Goal: Task Accomplishment & Management: Use online tool/utility

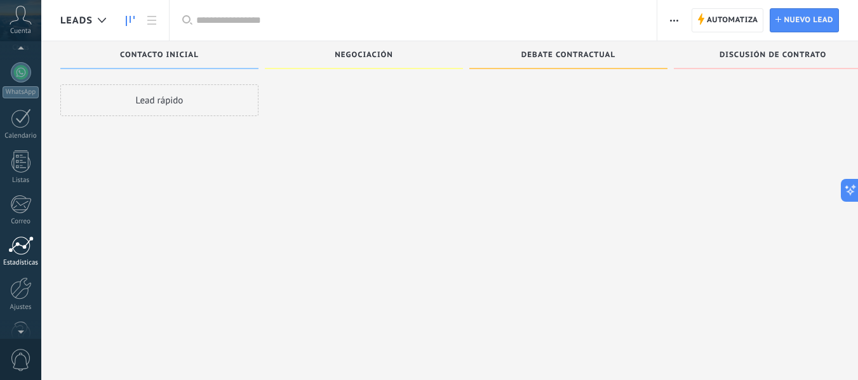
scroll to position [127, 0]
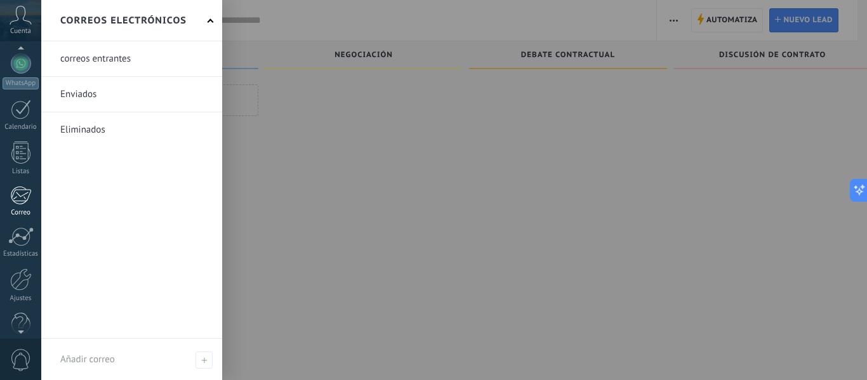
click at [23, 201] on div at bounding box center [20, 195] width 21 height 19
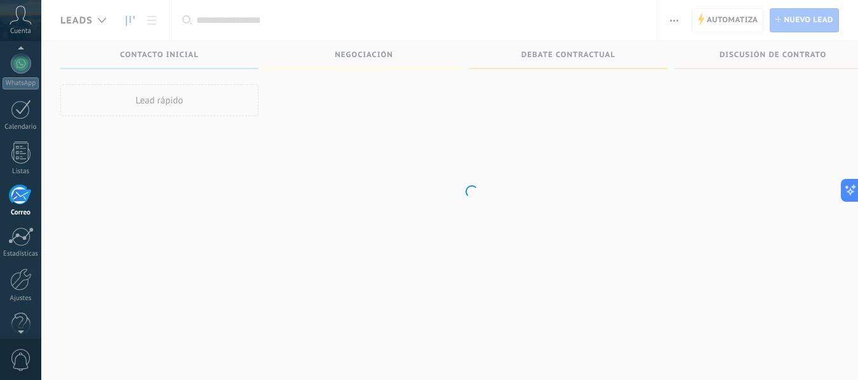
scroll to position [123, 0]
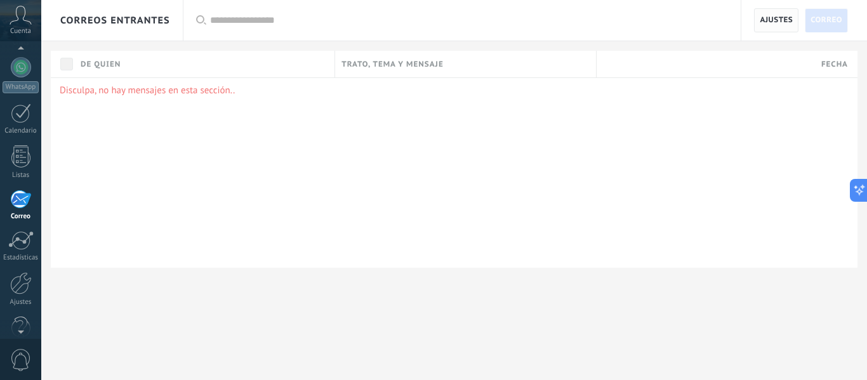
click at [773, 17] on span "Ajustes" at bounding box center [776, 20] width 33 height 23
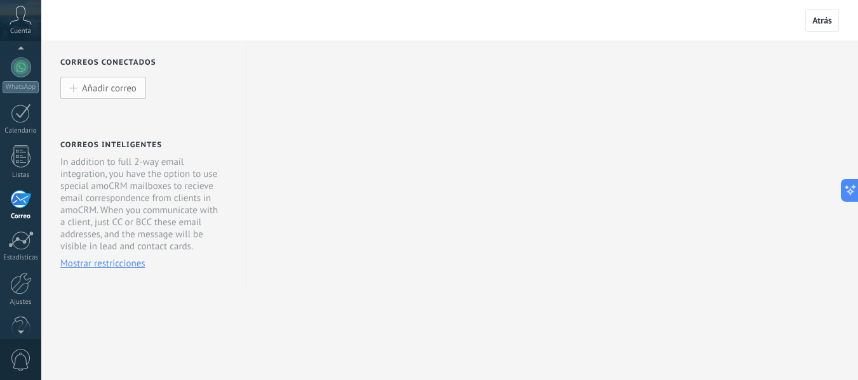
click at [123, 89] on span "Añadir correo" at bounding box center [109, 88] width 55 height 11
click at [119, 89] on span "Añadir correo" at bounding box center [109, 88] width 55 height 11
click at [96, 86] on span "Añadir correo" at bounding box center [109, 88] width 55 height 11
click at [107, 262] on span "Mostrar restricciones" at bounding box center [102, 264] width 85 height 12
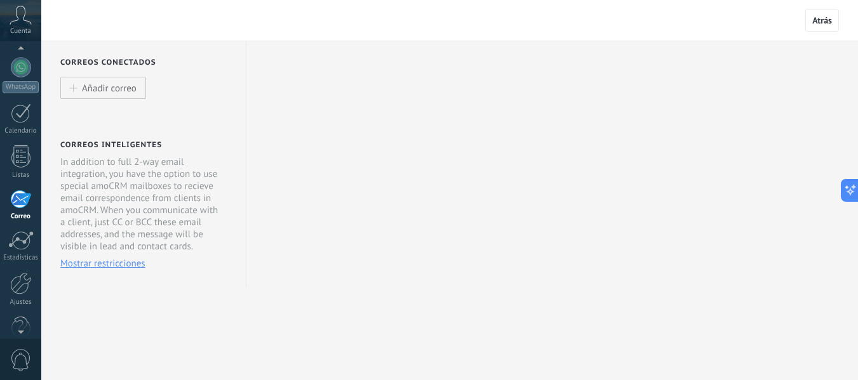
click at [398, 162] on div "Correos conectados Añadir correo Correos inteligentes In addition to full 2-way…" at bounding box center [449, 194] width 817 height 307
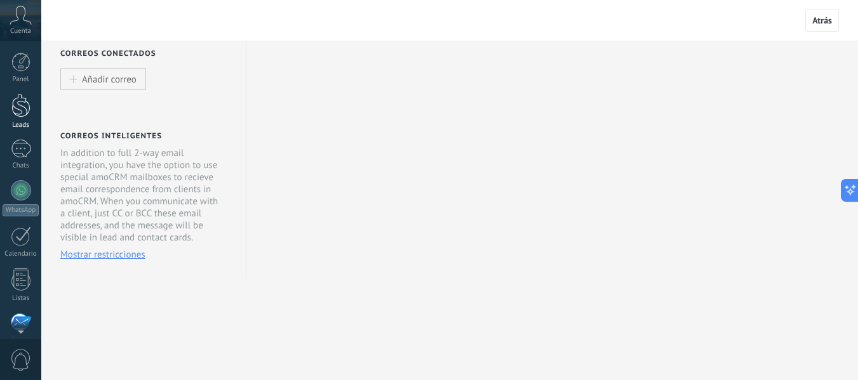
click at [20, 116] on div at bounding box center [20, 105] width 19 height 23
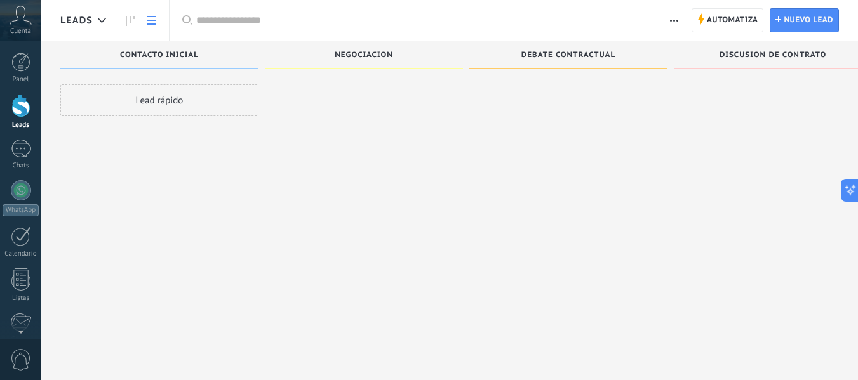
click at [157, 18] on link at bounding box center [152, 20] width 22 height 25
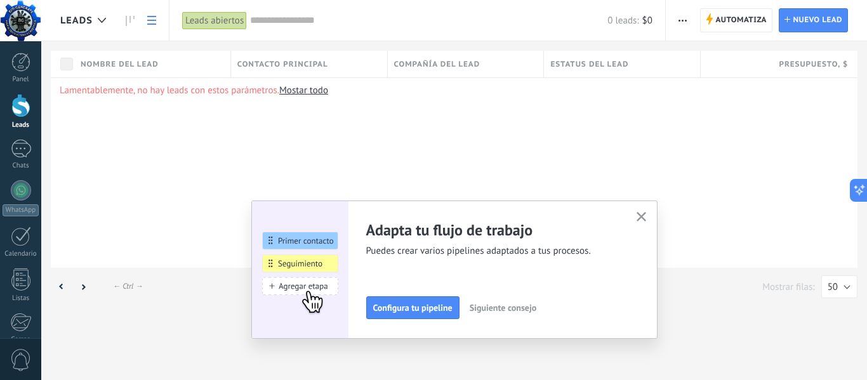
click at [641, 217] on use "button" at bounding box center [642, 217] width 10 height 10
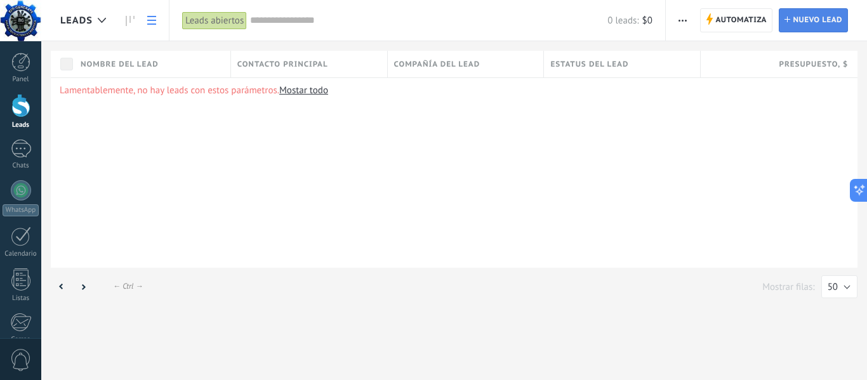
click at [809, 20] on span "Nuevo lead" at bounding box center [818, 20] width 50 height 23
click at [740, 23] on span "Automatiza" at bounding box center [741, 20] width 51 height 23
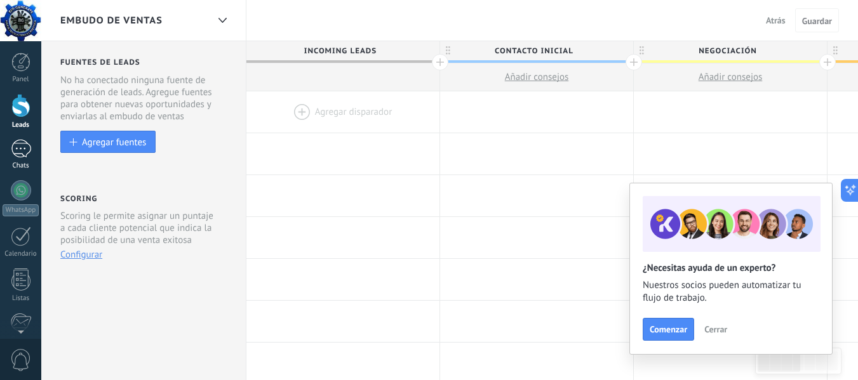
click at [23, 153] on div at bounding box center [21, 149] width 20 height 18
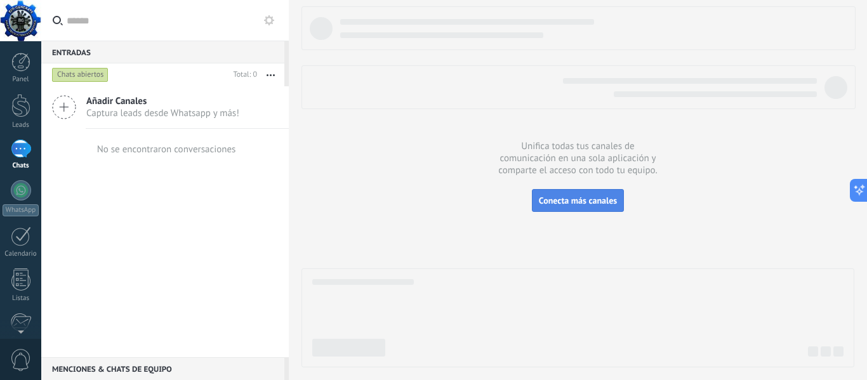
click at [596, 206] on span "Conecta más canales" at bounding box center [578, 200] width 78 height 11
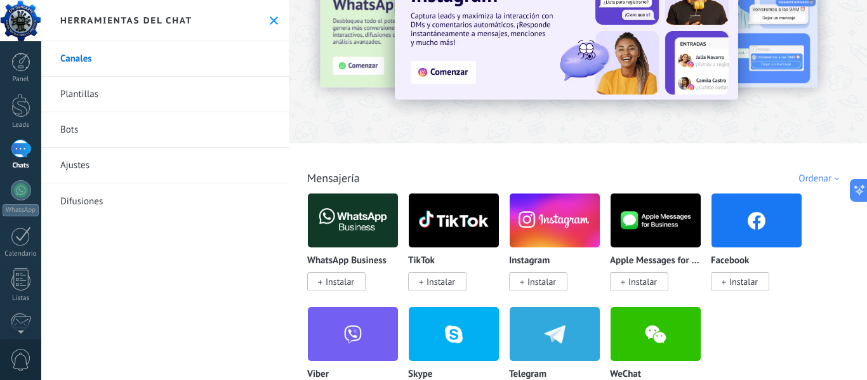
scroll to position [127, 0]
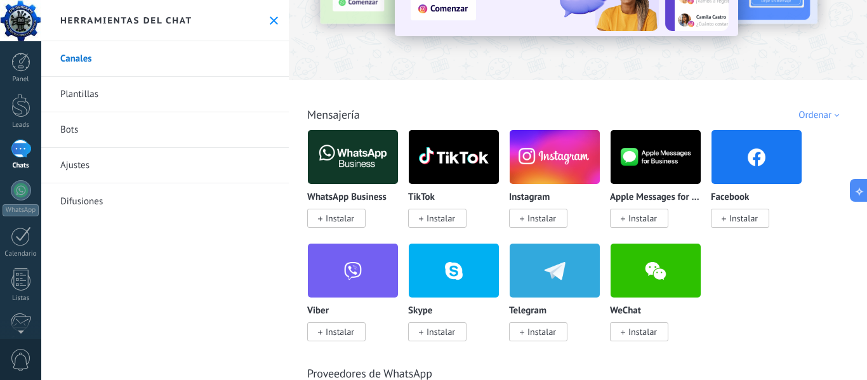
click at [342, 219] on span "Instalar" at bounding box center [340, 218] width 29 height 11
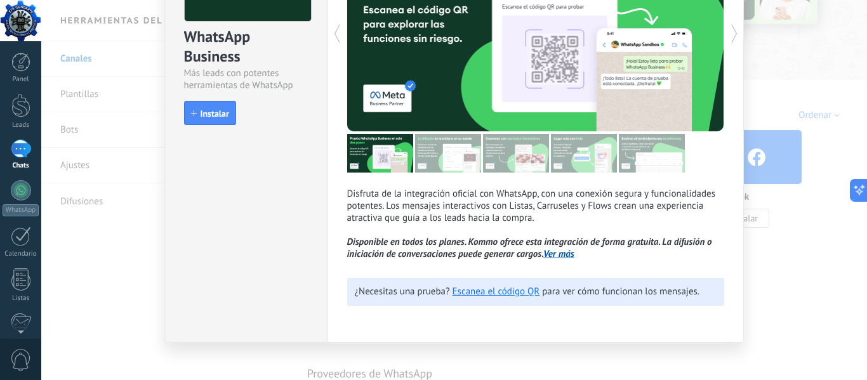
scroll to position [138, 0]
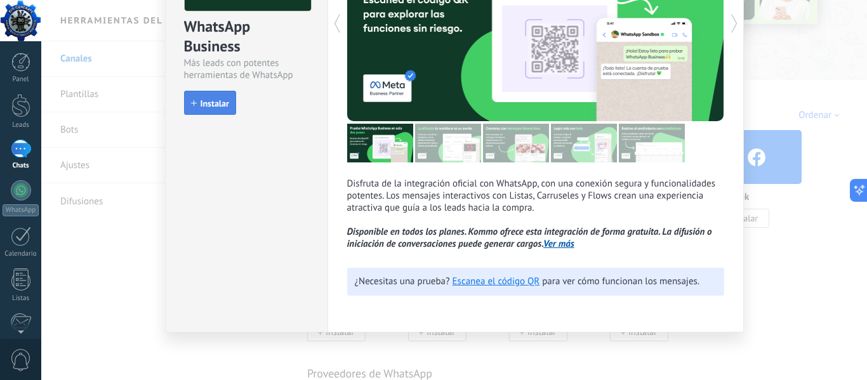
click at [213, 105] on span "Instalar" at bounding box center [215, 103] width 29 height 9
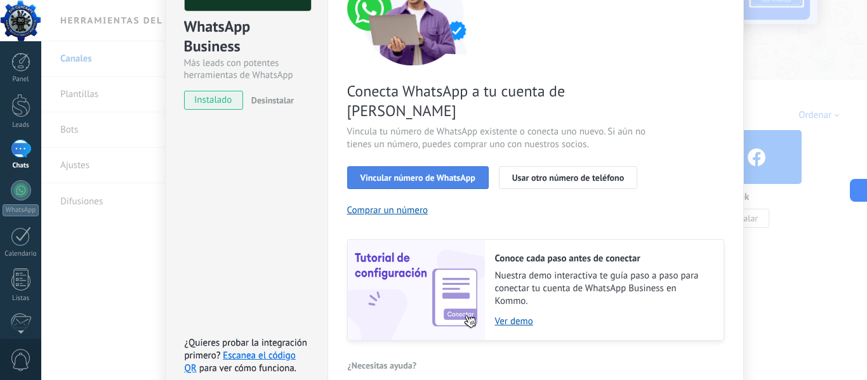
click at [434, 173] on span "Vincular número de WhatsApp" at bounding box center [418, 177] width 115 height 9
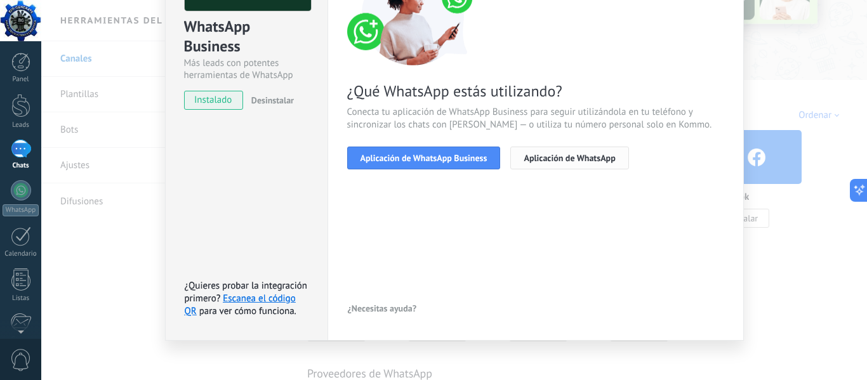
click at [576, 161] on span "Aplicación de WhatsApp" at bounding box center [569, 158] width 91 height 9
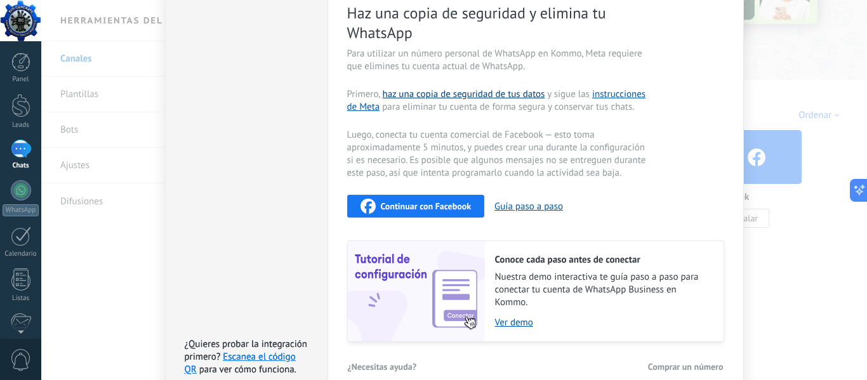
scroll to position [265, 0]
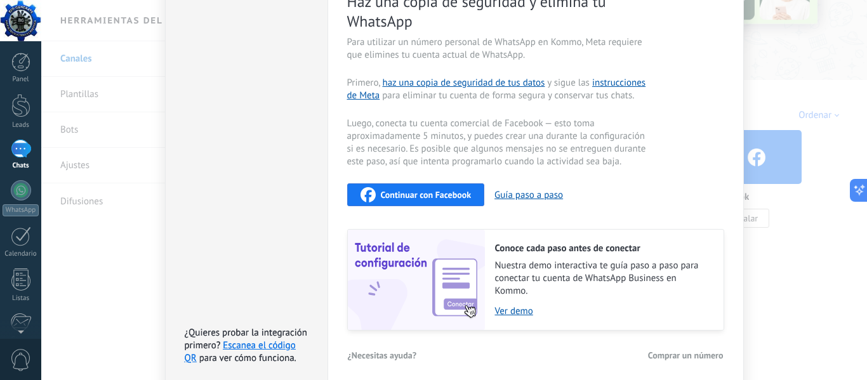
click at [413, 191] on span "Continuar con Facebook" at bounding box center [426, 195] width 91 height 9
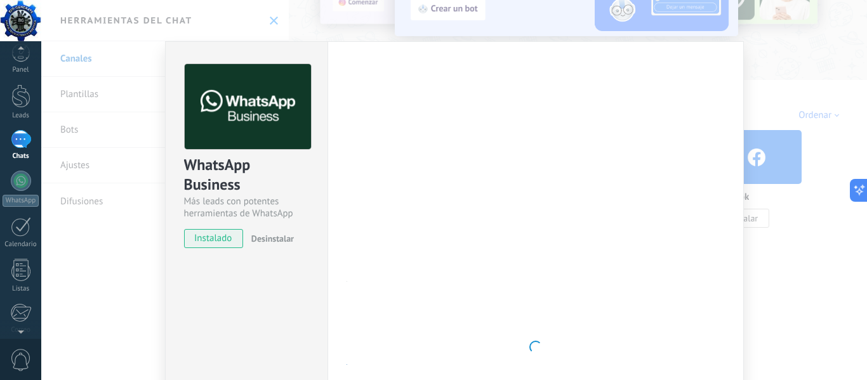
scroll to position [0, 0]
click at [497, 225] on div at bounding box center [535, 347] width 377 height 566
click at [791, 284] on div "WhatsApp Business Más leads con potentes herramientas de WhatsApp instalado Des…" at bounding box center [454, 190] width 826 height 380
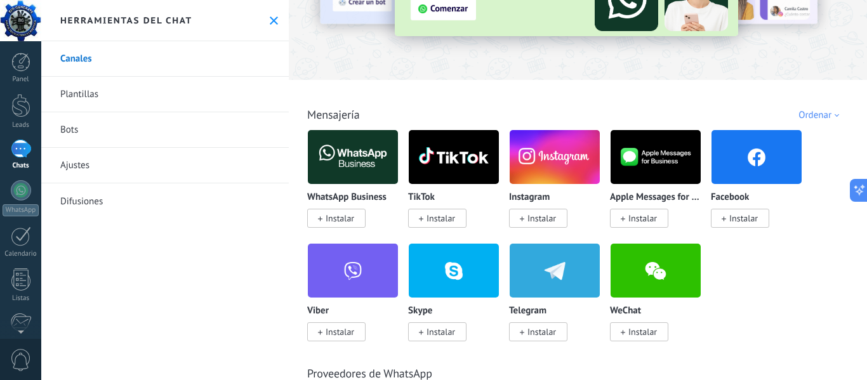
click at [439, 219] on span "Instalar" at bounding box center [441, 218] width 29 height 11
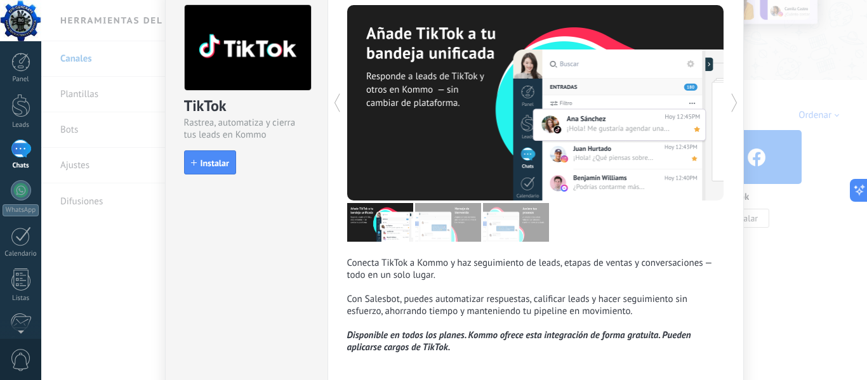
scroll to position [117, 0]
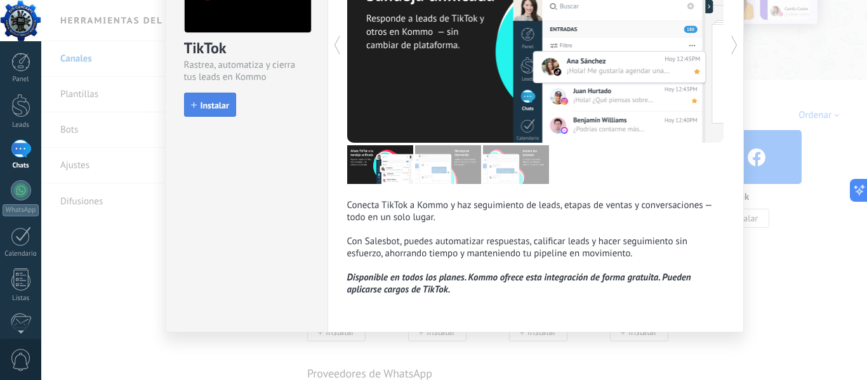
click at [211, 112] on button "Instalar" at bounding box center [210, 105] width 52 height 24
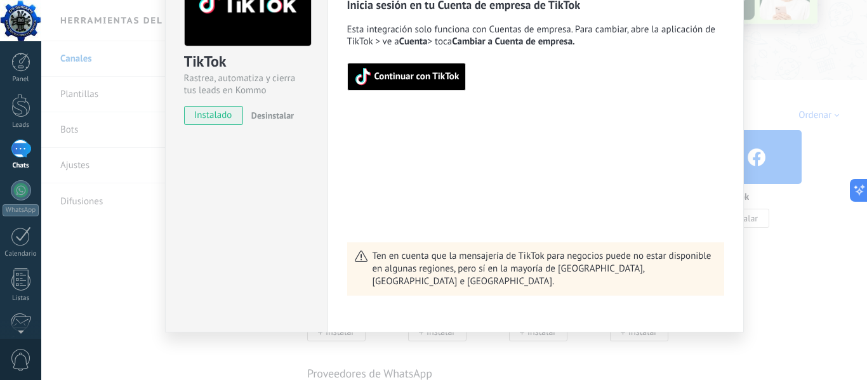
scroll to position [40, 0]
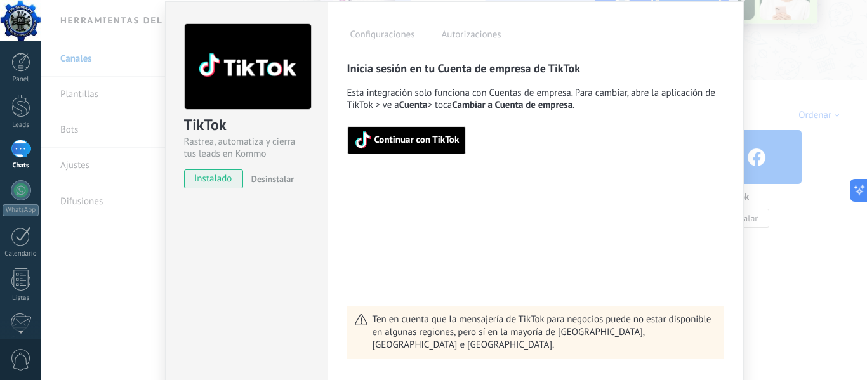
click at [426, 147] on span "Continuar con TikTok" at bounding box center [406, 140] width 105 height 18
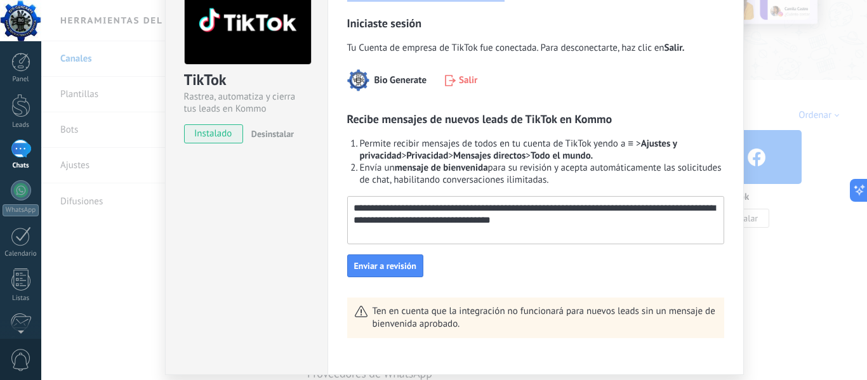
scroll to position [128, 0]
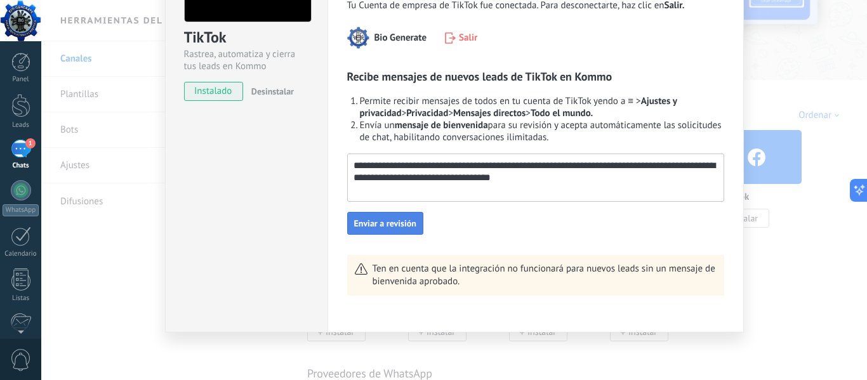
click at [389, 225] on span "Enviar a revisión" at bounding box center [385, 223] width 62 height 9
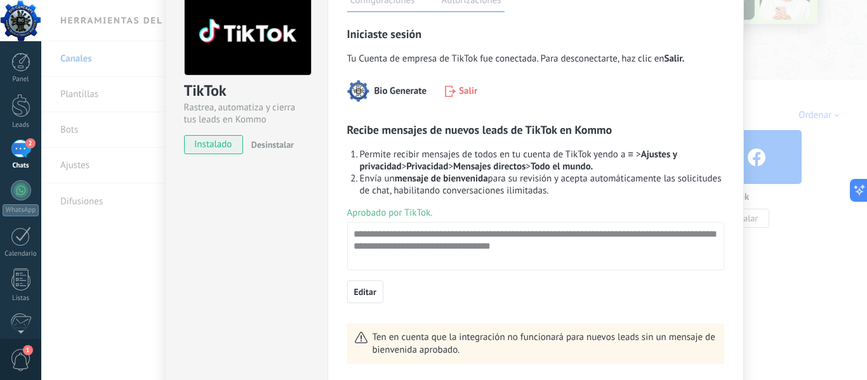
scroll to position [0, 0]
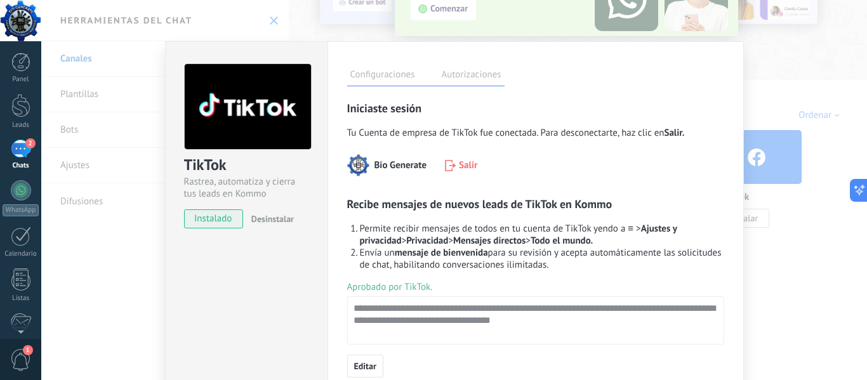
click at [477, 76] on label "Autorizaciones" at bounding box center [472, 76] width 66 height 18
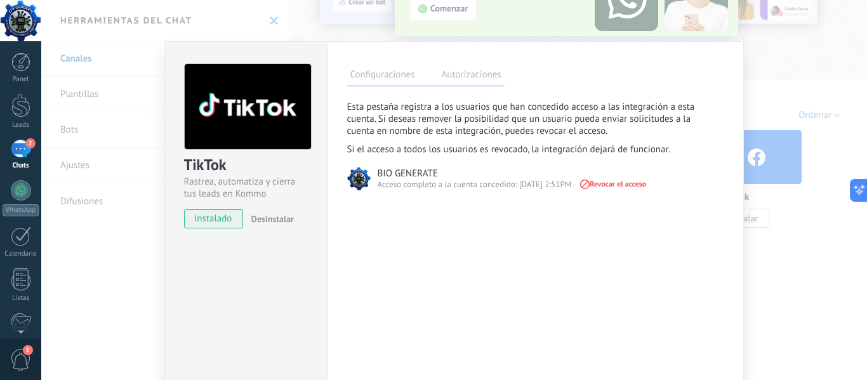
click at [377, 75] on label "Configuraciones" at bounding box center [382, 76] width 71 height 18
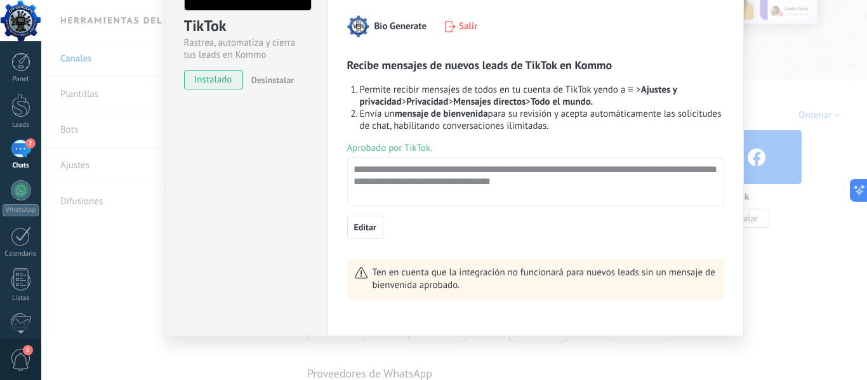
scroll to position [143, 0]
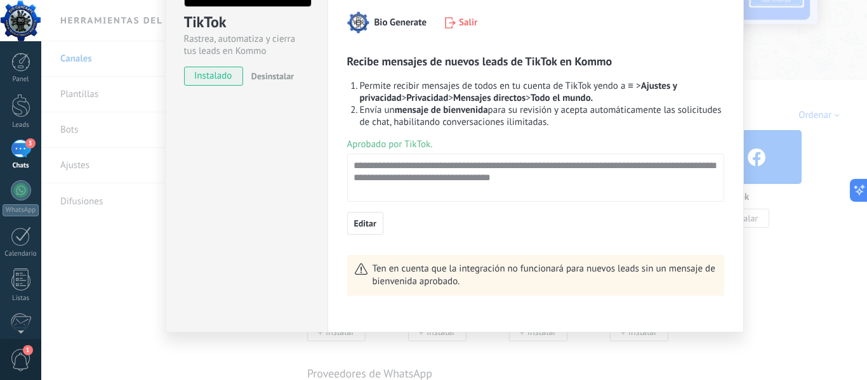
click at [772, 291] on div "TikTok Rastrea, automatiza y cierra tus leads en Kommo instalado Desinstalar Co…" at bounding box center [454, 190] width 826 height 380
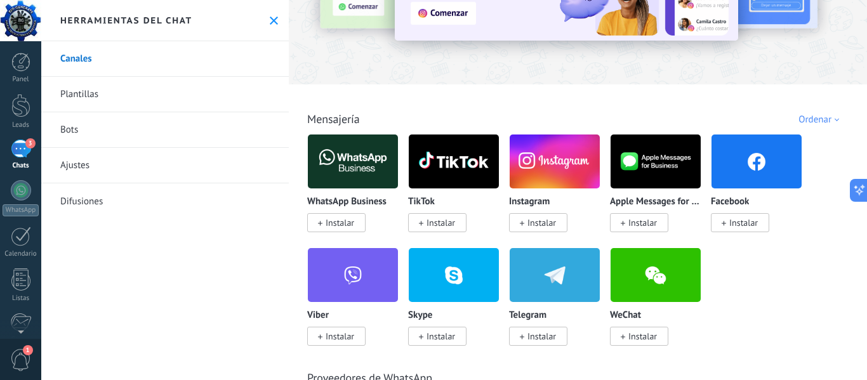
scroll to position [127, 0]
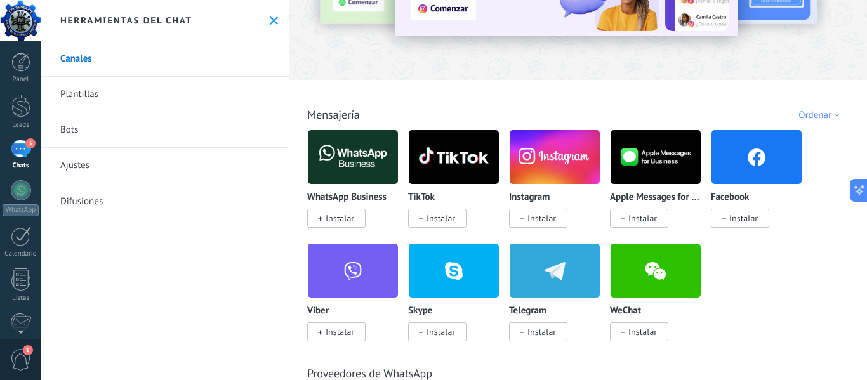
click at [544, 218] on span "Instalar" at bounding box center [542, 218] width 29 height 11
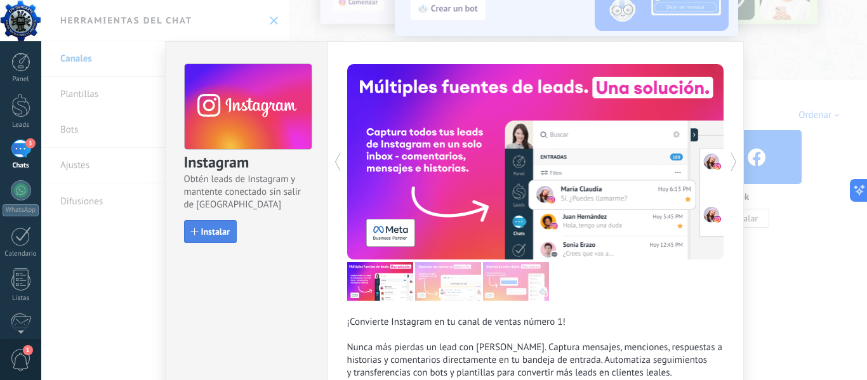
click at [211, 236] on span "Instalar" at bounding box center [215, 231] width 29 height 9
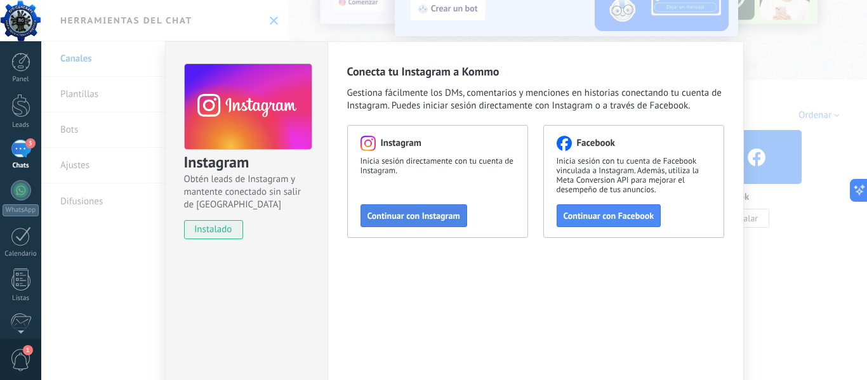
click at [423, 217] on span "Continuar con Instagram" at bounding box center [414, 215] width 93 height 9
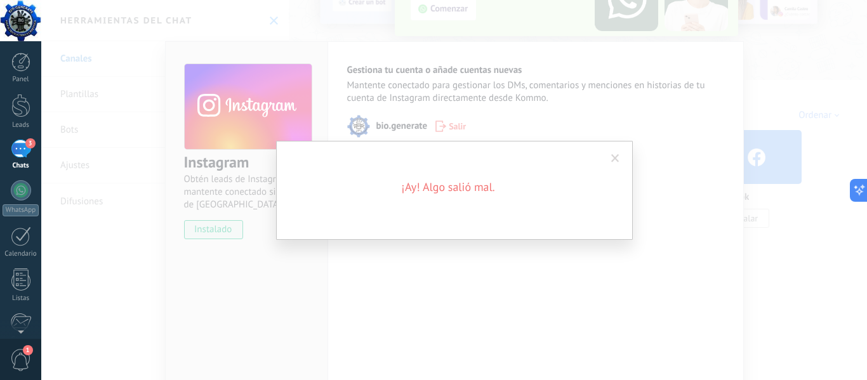
click at [615, 159] on span at bounding box center [616, 158] width 8 height 9
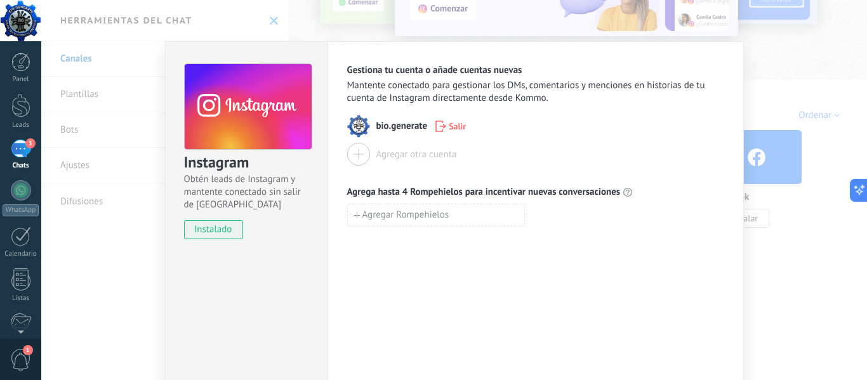
click at [780, 91] on div "Instagram Obtén leads de Instagram y mantente conectado sin salir de Kommo inst…" at bounding box center [454, 190] width 826 height 380
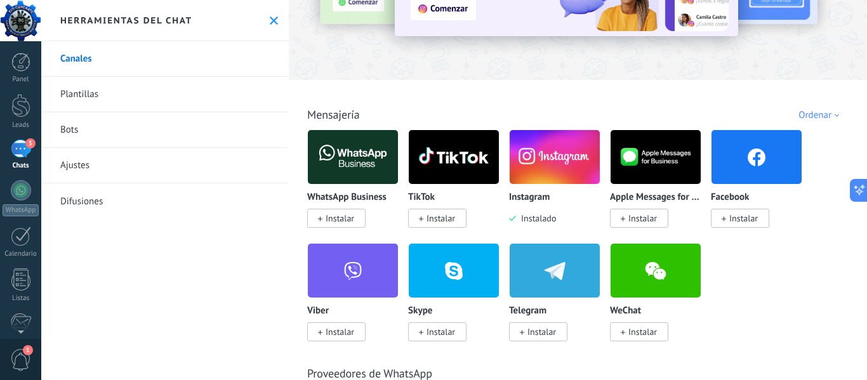
click at [749, 224] on span "Instalar" at bounding box center [744, 218] width 29 height 11
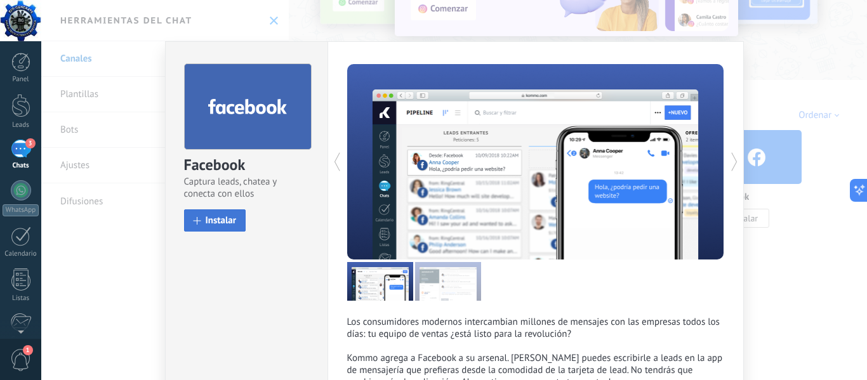
click at [225, 216] on span "Instalar" at bounding box center [221, 221] width 31 height 10
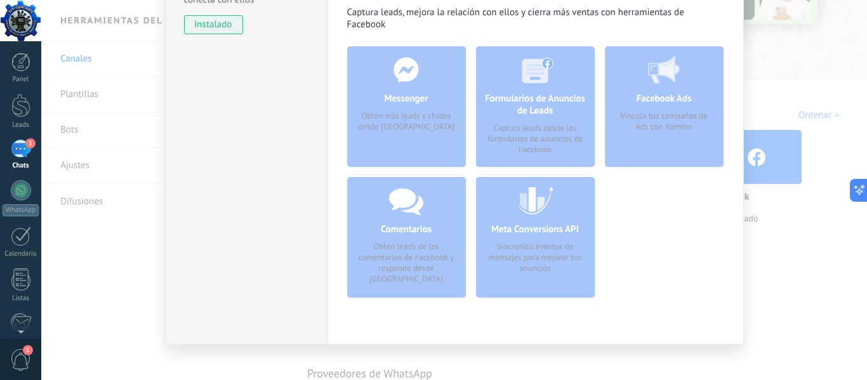
scroll to position [0, 0]
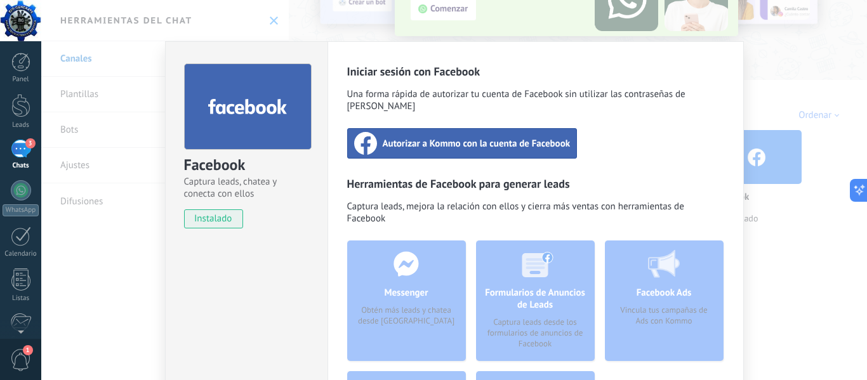
click at [502, 137] on span "Autorizar a Kommo con la cuenta de Facebook" at bounding box center [477, 143] width 188 height 13
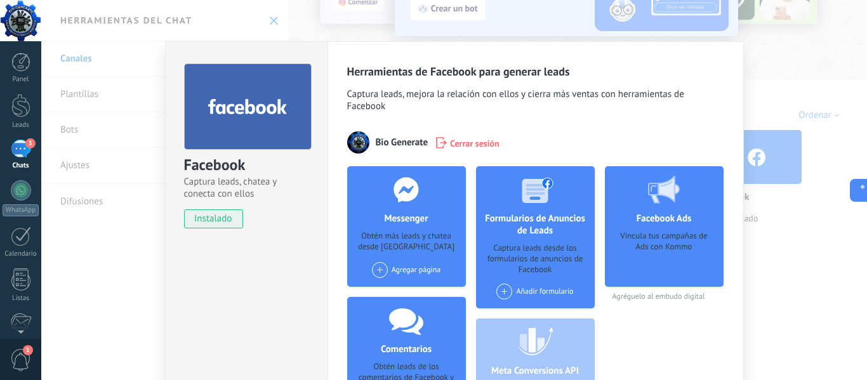
click at [785, 83] on div "Facebook Captura leads, chatea y conecta con ellos instalado Desinstalar Herram…" at bounding box center [454, 190] width 826 height 380
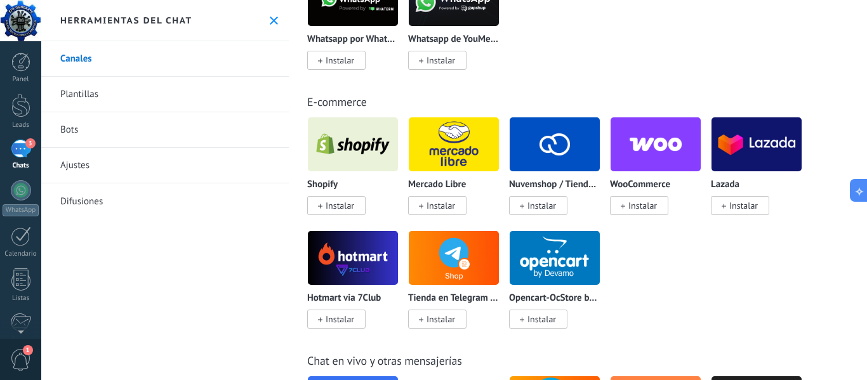
scroll to position [635, 0]
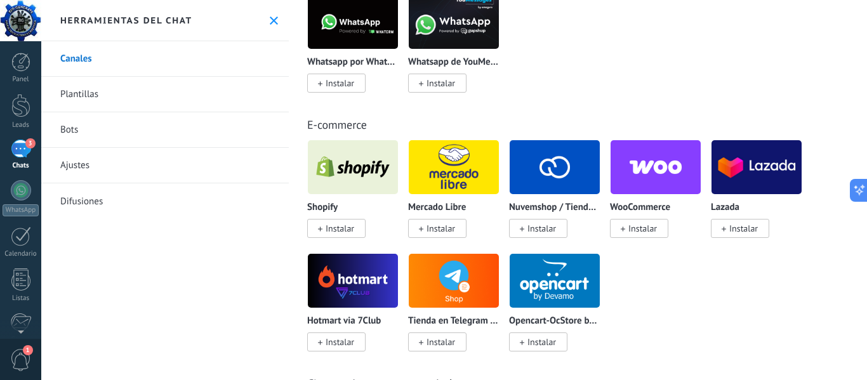
click at [78, 95] on link "Plantillas" at bounding box center [165, 95] width 248 height 36
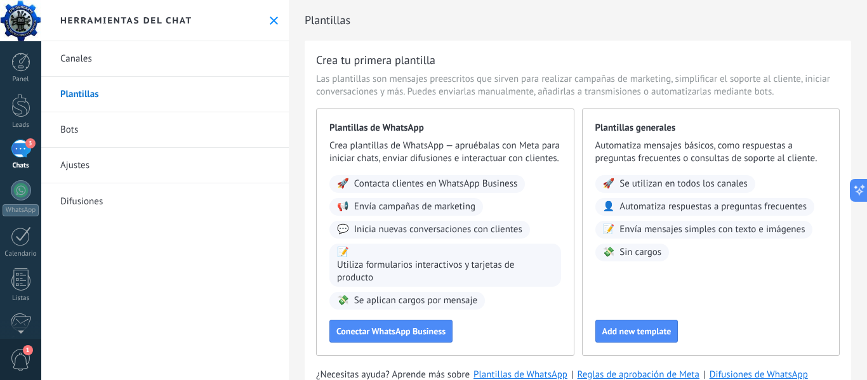
scroll to position [60, 0]
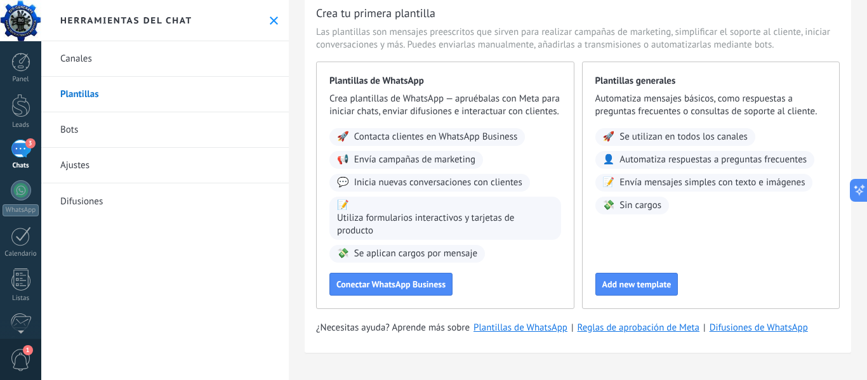
click at [70, 132] on link "Bots" at bounding box center [165, 130] width 248 height 36
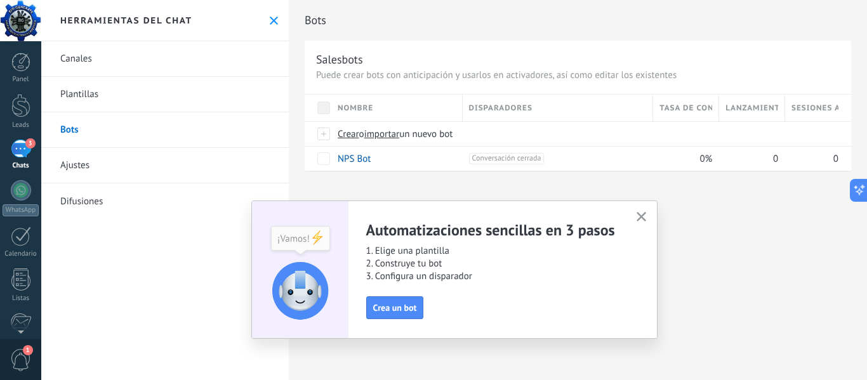
click at [640, 220] on icon "button" at bounding box center [642, 217] width 10 height 10
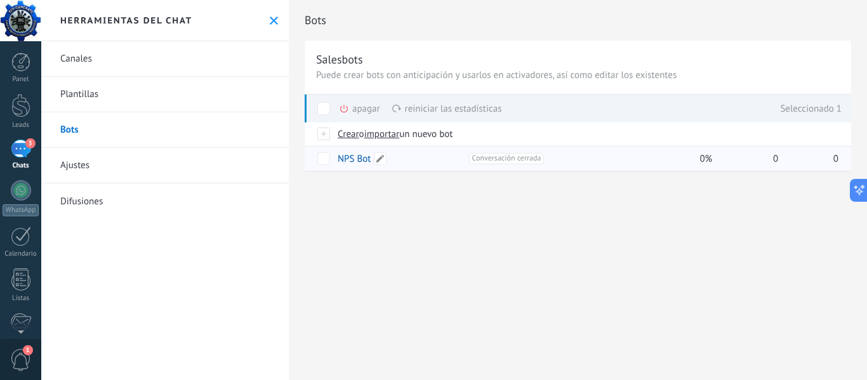
click at [354, 162] on link "NPS Bot" at bounding box center [354, 159] width 33 height 12
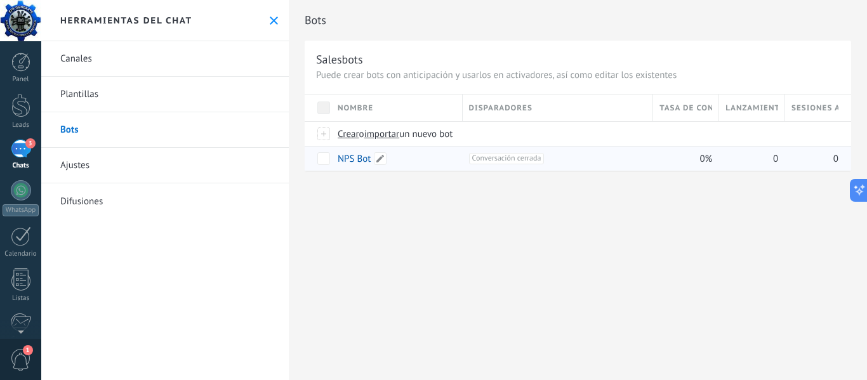
click at [357, 159] on link "NPS Bot" at bounding box center [354, 159] width 33 height 12
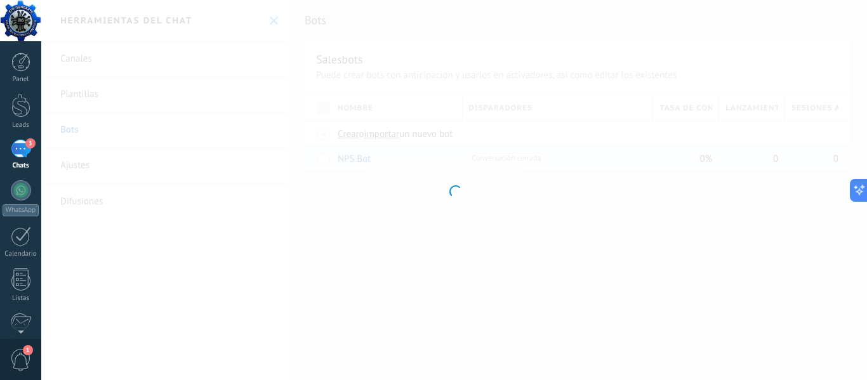
type input "*******"
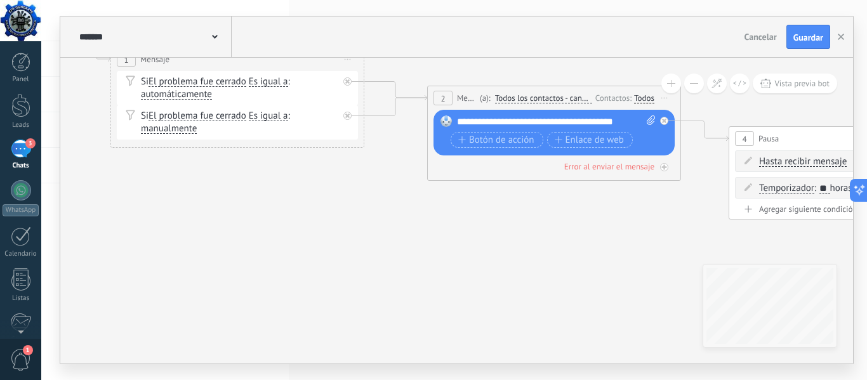
drag, startPoint x: 641, startPoint y: 276, endPoint x: 311, endPoint y: 253, distance: 330.4
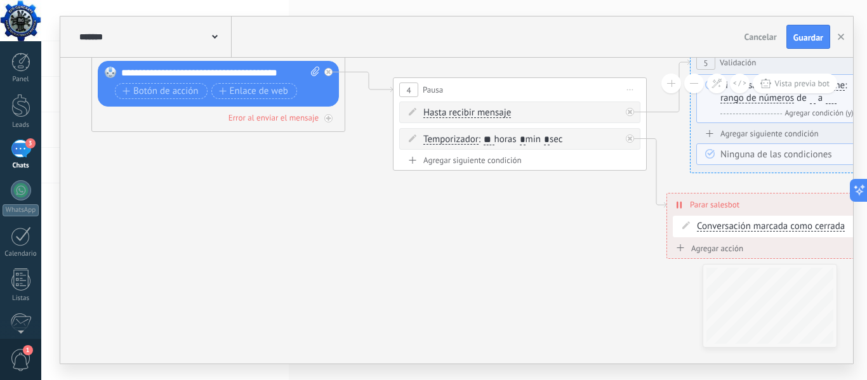
drag, startPoint x: 595, startPoint y: 251, endPoint x: 259, endPoint y: 203, distance: 339.5
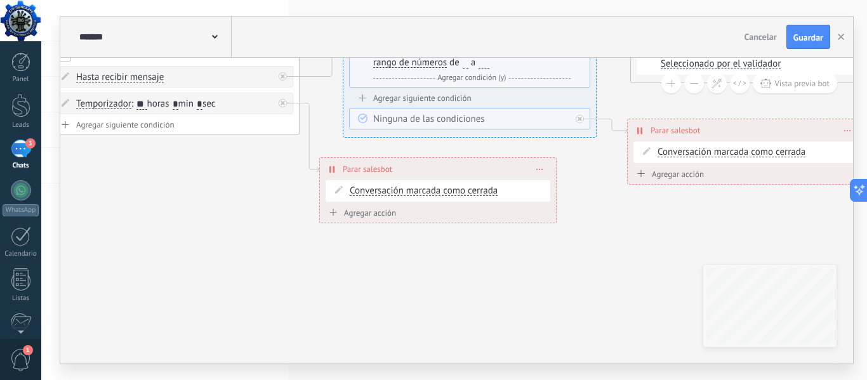
drag, startPoint x: 587, startPoint y: 258, endPoint x: 238, endPoint y: 220, distance: 351.3
click at [237, 222] on icon at bounding box center [666, 65] width 3363 height 975
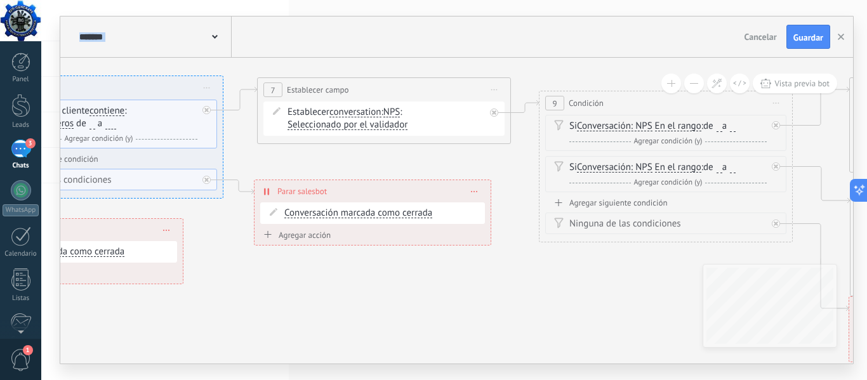
drag, startPoint x: 693, startPoint y: 236, endPoint x: 321, endPoint y: 295, distance: 376.3
click at [322, 297] on icon at bounding box center [293, 159] width 3363 height 1041
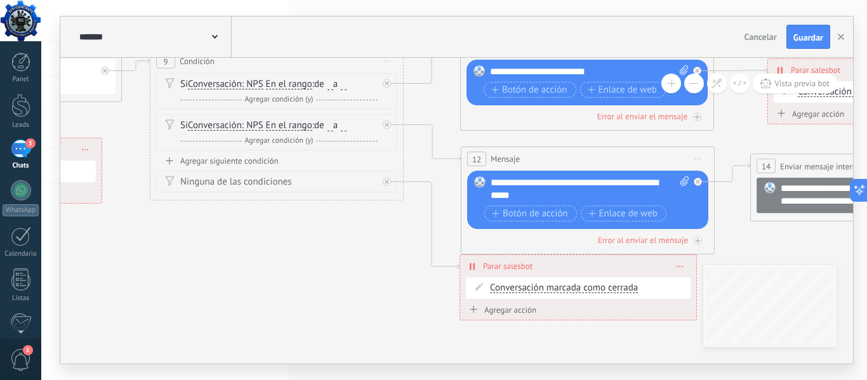
drag, startPoint x: 657, startPoint y: 296, endPoint x: 269, endPoint y: 255, distance: 390.8
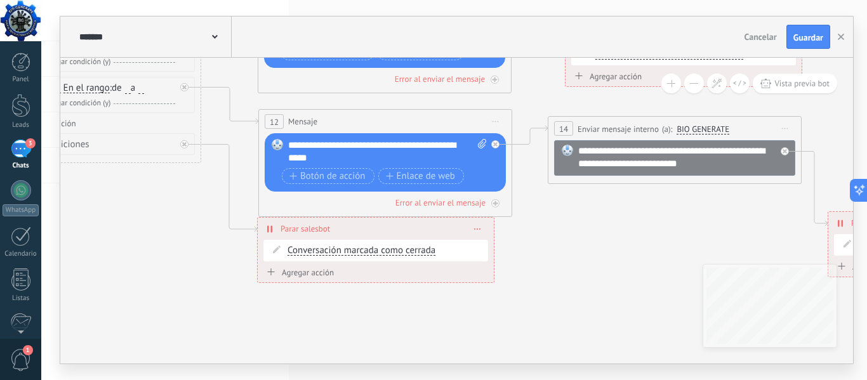
drag, startPoint x: 352, startPoint y: 300, endPoint x: 867, endPoint y: 328, distance: 515.8
click at [867, 328] on div "**********" at bounding box center [454, 190] width 826 height 380
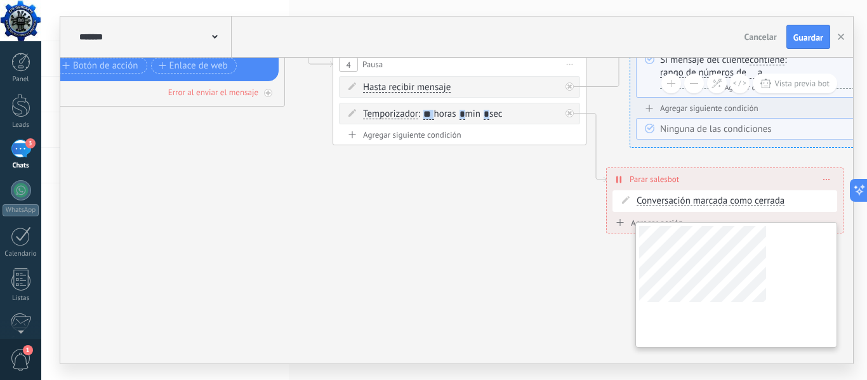
click at [768, 265] on div "**********" at bounding box center [456, 211] width 793 height 306
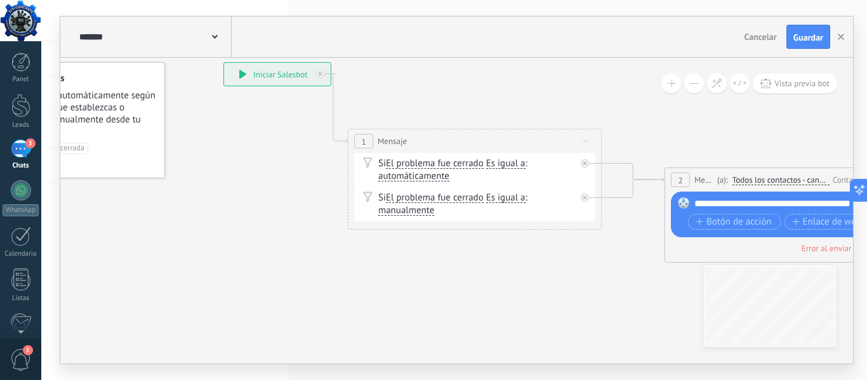
drag, startPoint x: 133, startPoint y: 193, endPoint x: 678, endPoint y: 355, distance: 568.4
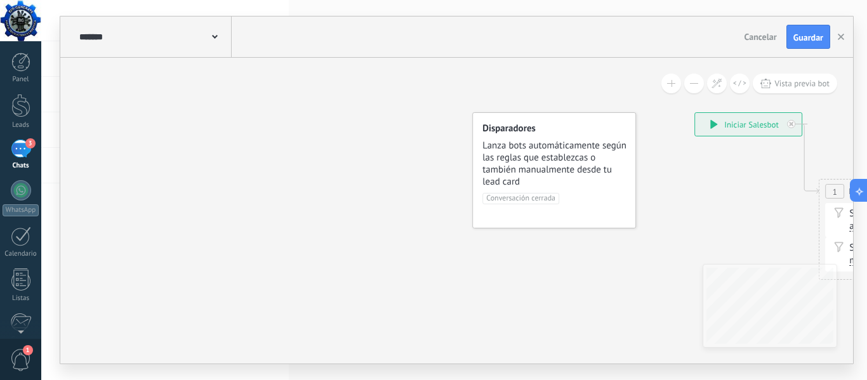
drag, startPoint x: 156, startPoint y: 272, endPoint x: 652, endPoint y: 322, distance: 498.5
click at [20, 157] on div "3" at bounding box center [21, 149] width 20 height 18
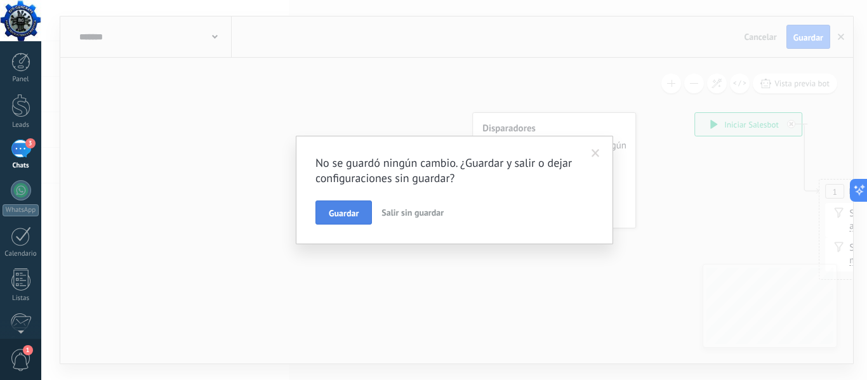
click at [356, 206] on button "Guardar" at bounding box center [344, 213] width 57 height 24
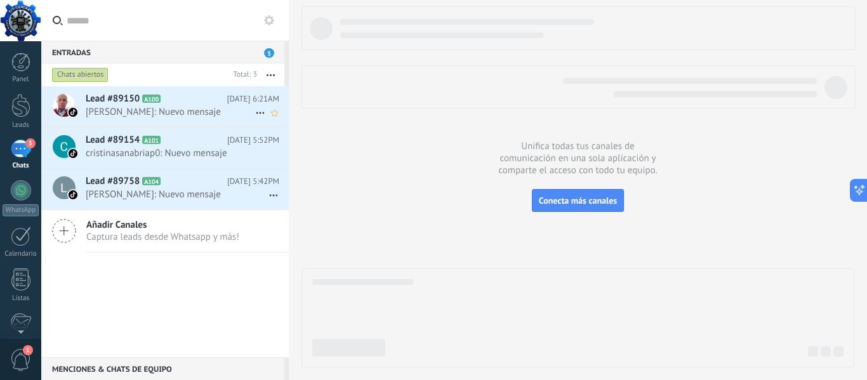
click at [110, 116] on span "[PERSON_NAME]: Nuevo mensaje" at bounding box center [171, 112] width 170 height 12
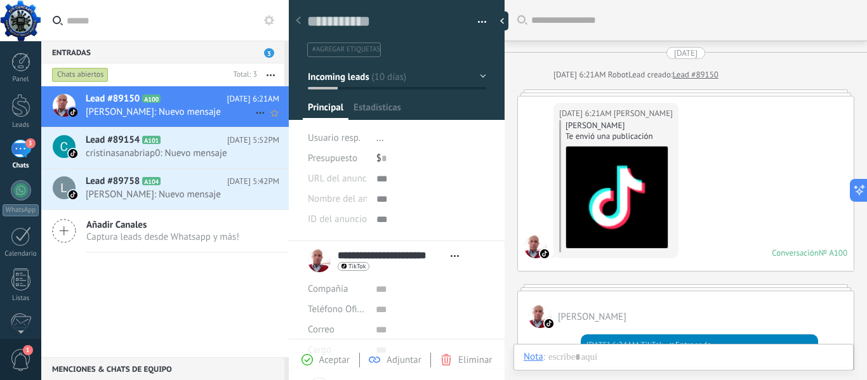
scroll to position [168, 0]
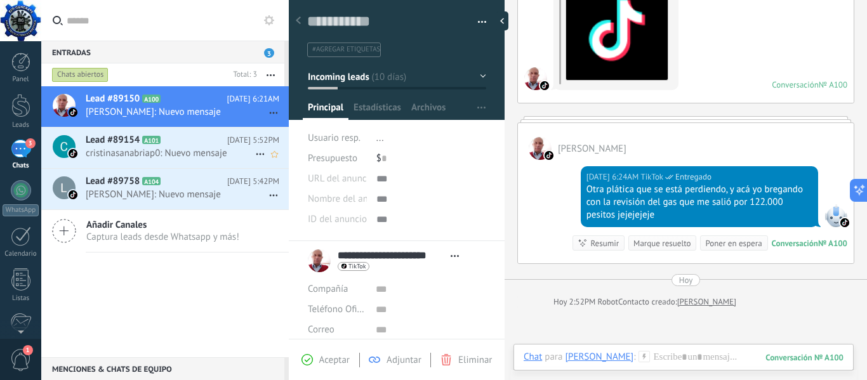
click at [112, 159] on span "cristinasanabriap0: Nuevo mensaje" at bounding box center [171, 153] width 170 height 12
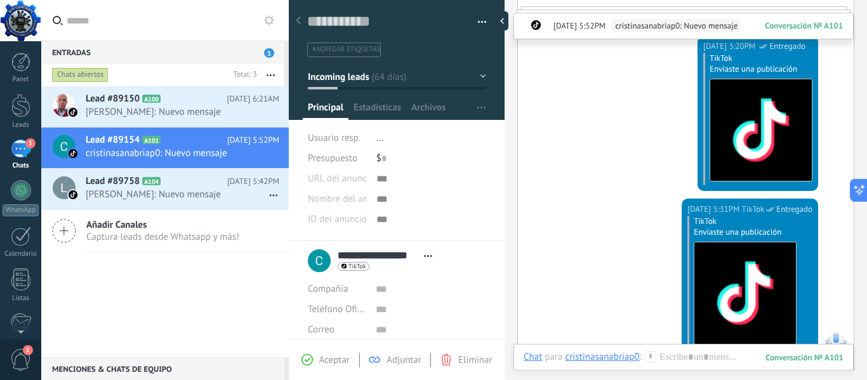
scroll to position [1271, 0]
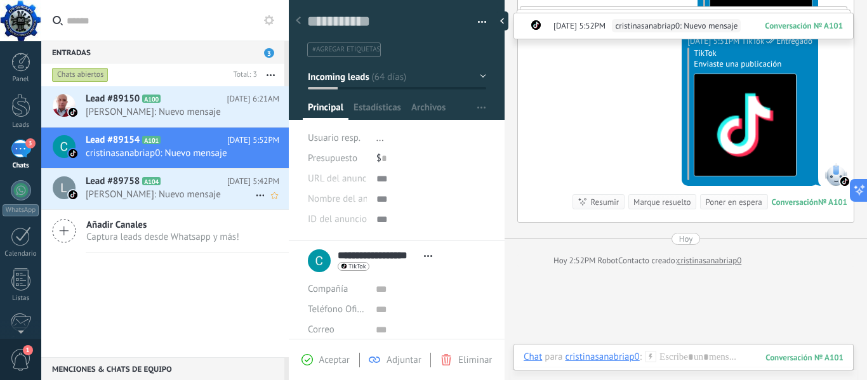
click at [99, 201] on span "[PERSON_NAME]: Nuevo mensaje" at bounding box center [171, 195] width 170 height 12
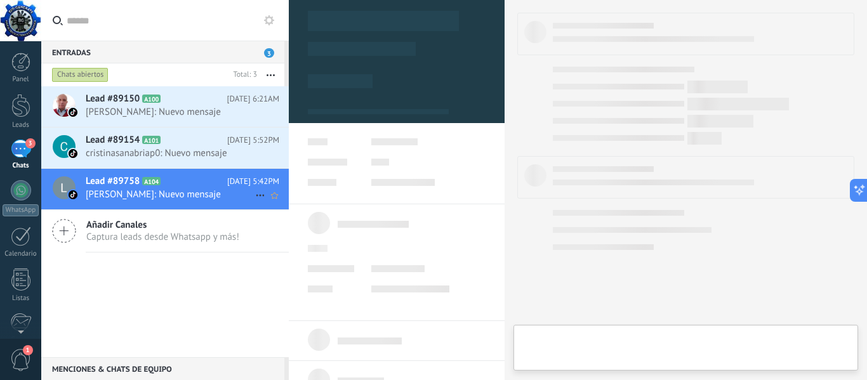
type textarea "**********"
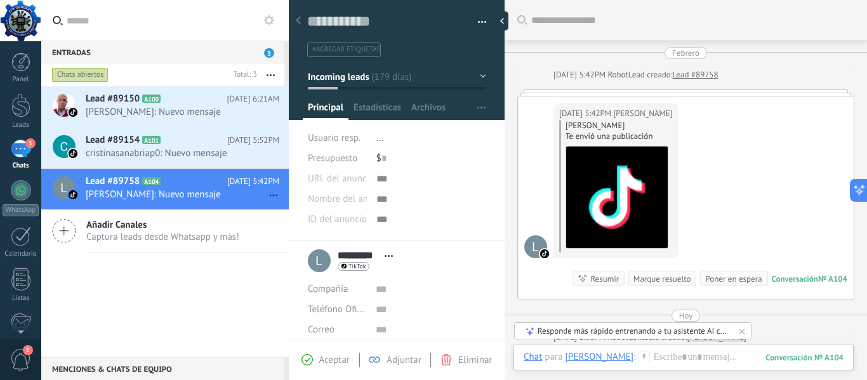
click at [17, 153] on div "3" at bounding box center [21, 149] width 20 height 18
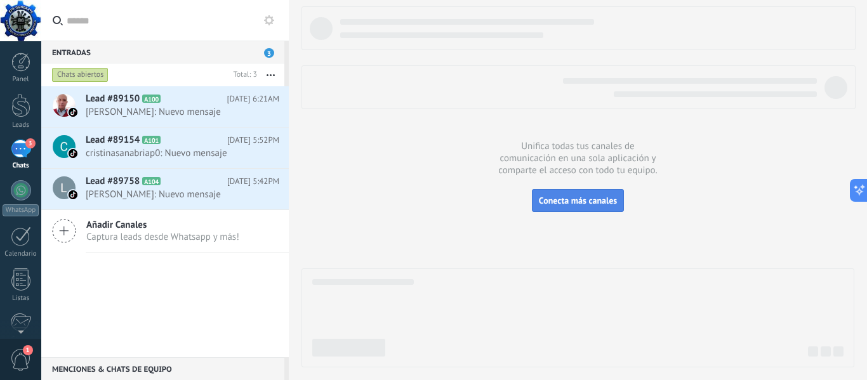
click at [589, 203] on span "Conecta más canales" at bounding box center [578, 200] width 78 height 11
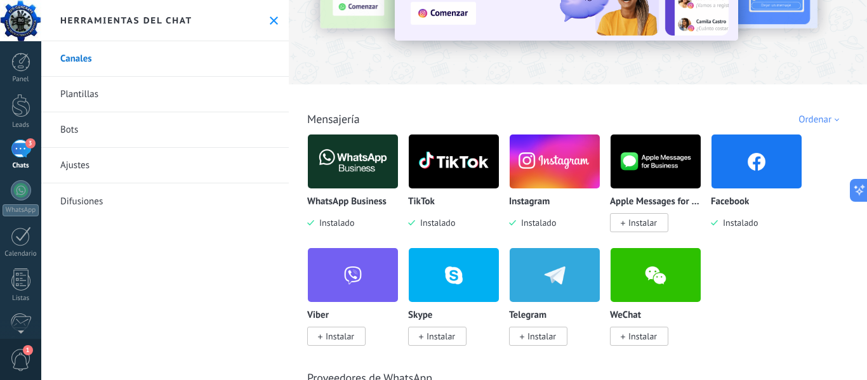
scroll to position [191, 0]
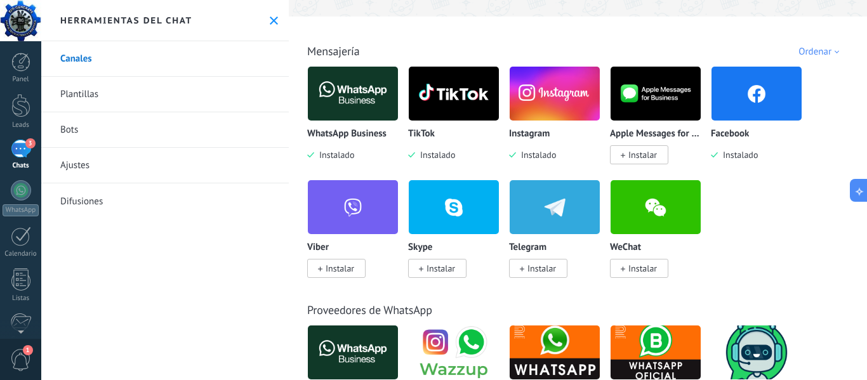
click at [543, 266] on span "Instalar" at bounding box center [542, 268] width 29 height 11
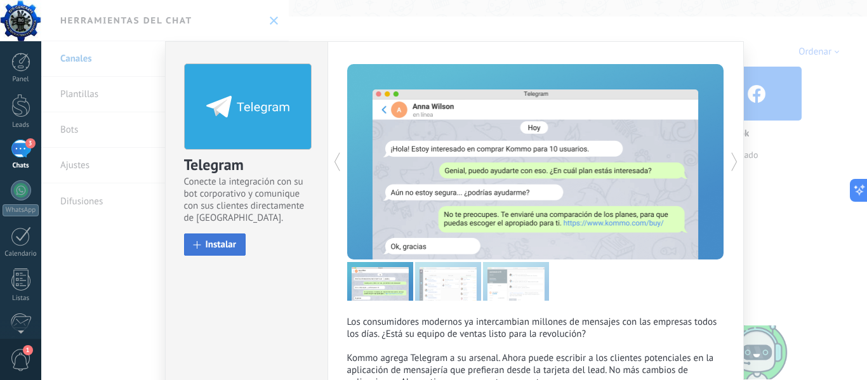
click at [220, 244] on span "Instalar" at bounding box center [221, 245] width 31 height 10
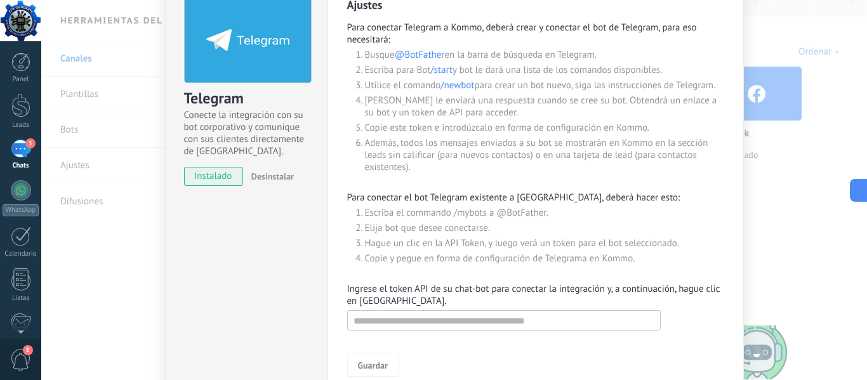
scroll to position [148, 0]
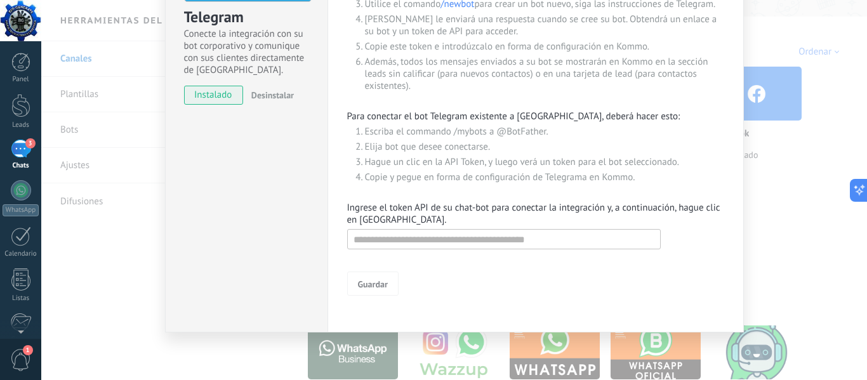
click at [801, 216] on div "Telegram Conecte la integración con su bot corporativo y comunique con sus clie…" at bounding box center [454, 190] width 826 height 380
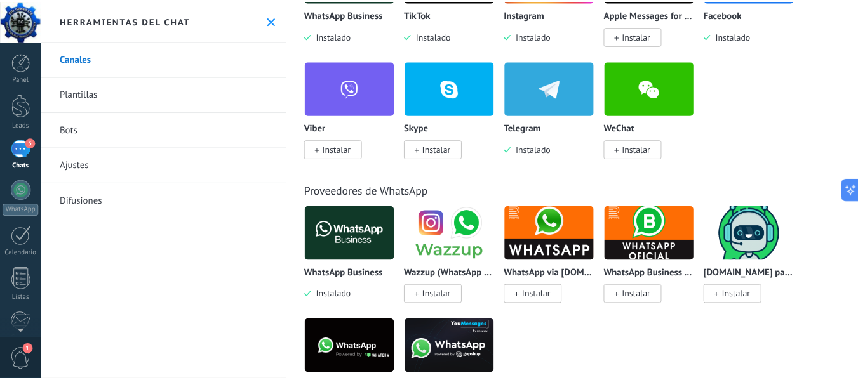
scroll to position [318, 0]
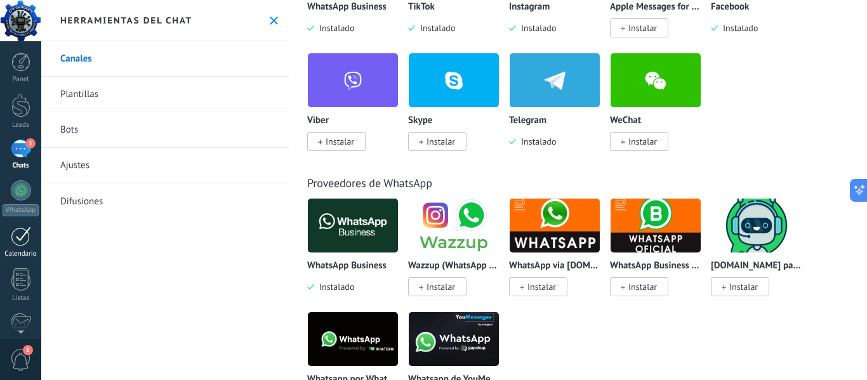
click at [15, 239] on div at bounding box center [21, 237] width 20 height 20
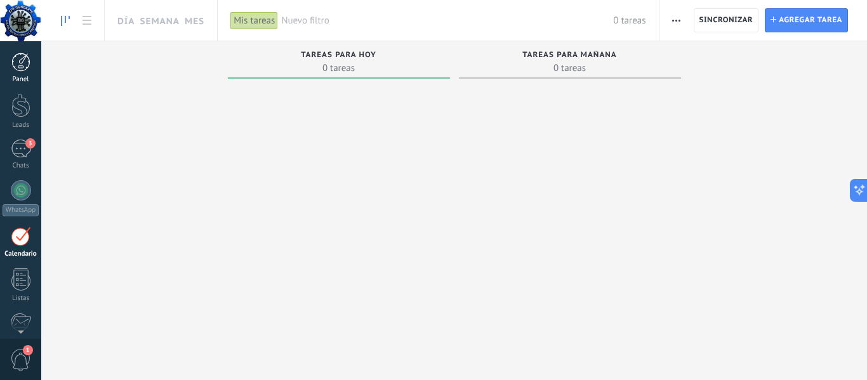
click at [23, 64] on div at bounding box center [20, 62] width 19 height 19
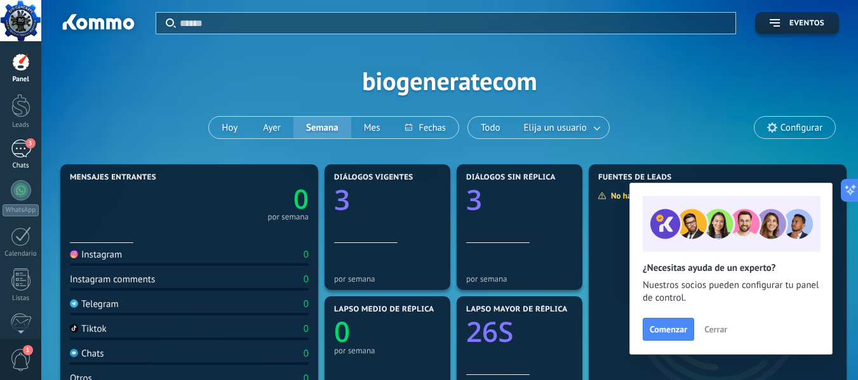
click at [21, 154] on div "3" at bounding box center [21, 149] width 20 height 18
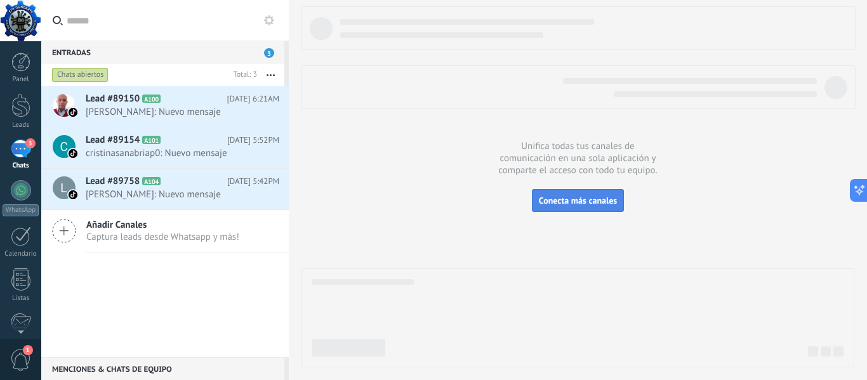
click at [589, 205] on span "Conecta más canales" at bounding box center [578, 200] width 78 height 11
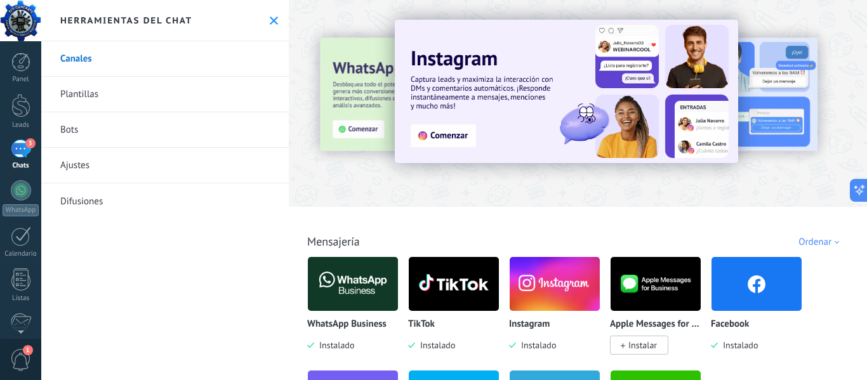
click at [436, 137] on img at bounding box center [567, 92] width 344 height 144
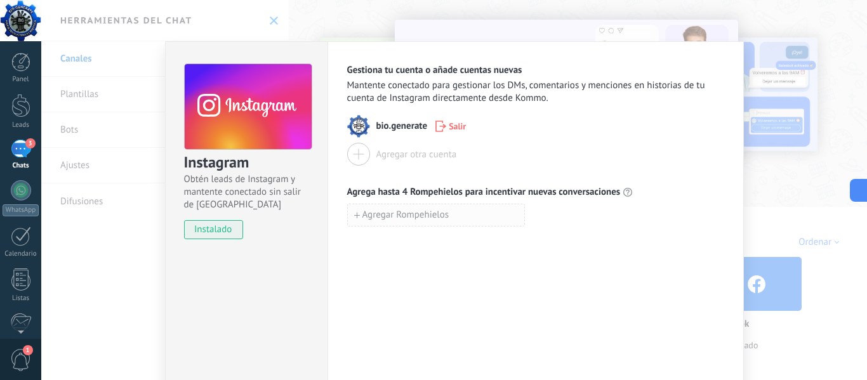
click at [375, 213] on span "Agregar Rompehielos" at bounding box center [406, 215] width 87 height 9
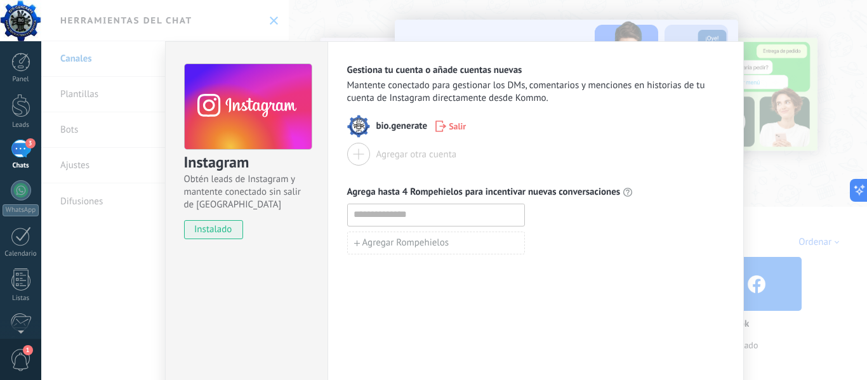
click at [790, 18] on div "Instagram Obtén leads de Instagram y mantente conectado sin salir de Kommo inst…" at bounding box center [454, 190] width 826 height 380
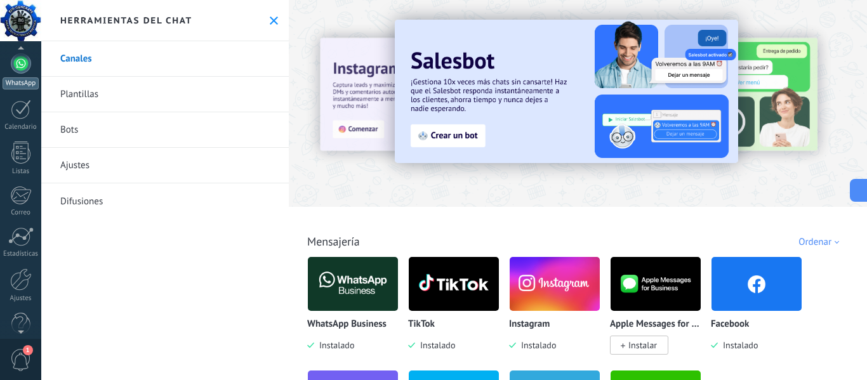
scroll to position [148, 0]
click at [18, 182] on div at bounding box center [20, 174] width 21 height 19
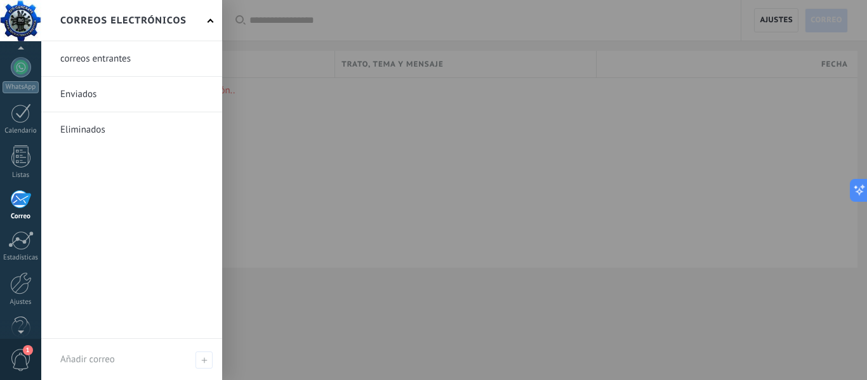
click at [102, 62] on link at bounding box center [131, 58] width 181 height 35
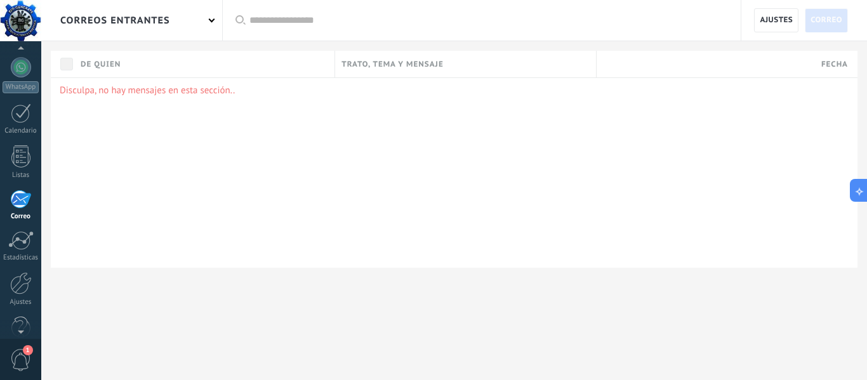
click at [208, 19] on div "correos entrantes" at bounding box center [131, 20] width 181 height 41
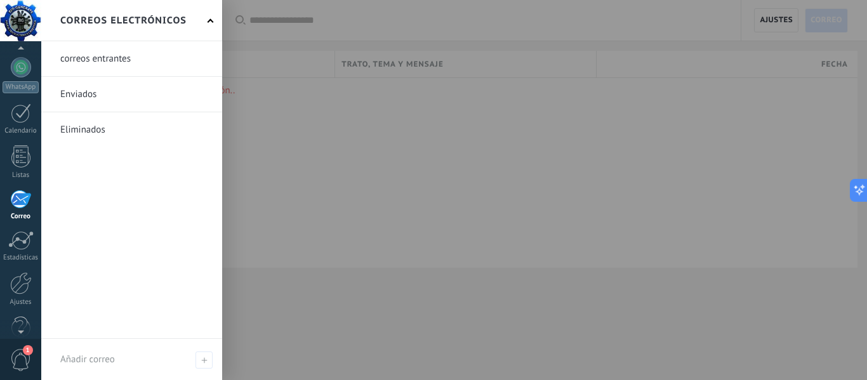
click at [90, 95] on link at bounding box center [131, 94] width 181 height 35
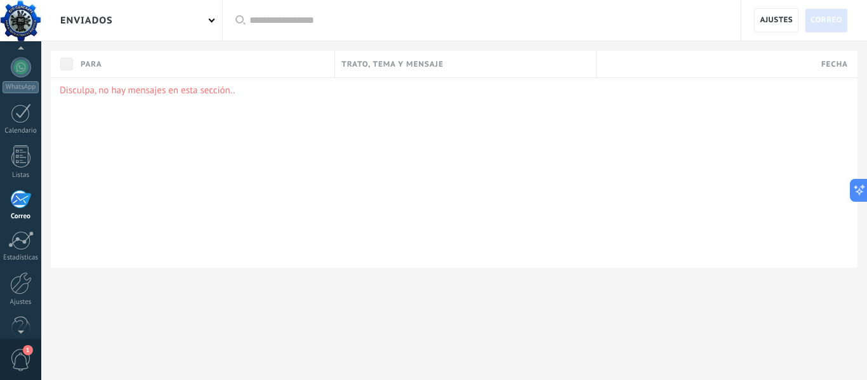
click at [211, 20] on body ".abccls-1,.abccls-2{fill-rule:evenodd}.abccls-2{fill:#fff} .abfcls-1{fill:none}…" at bounding box center [433, 190] width 867 height 380
click at [213, 18] on span at bounding box center [212, 20] width 6 height 6
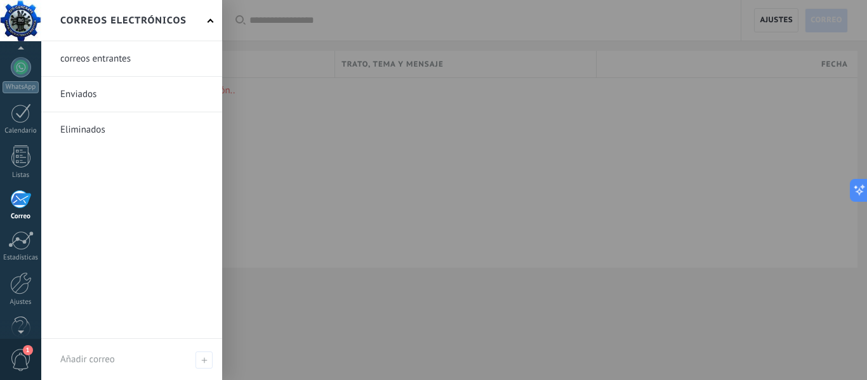
click at [98, 62] on link at bounding box center [131, 58] width 181 height 35
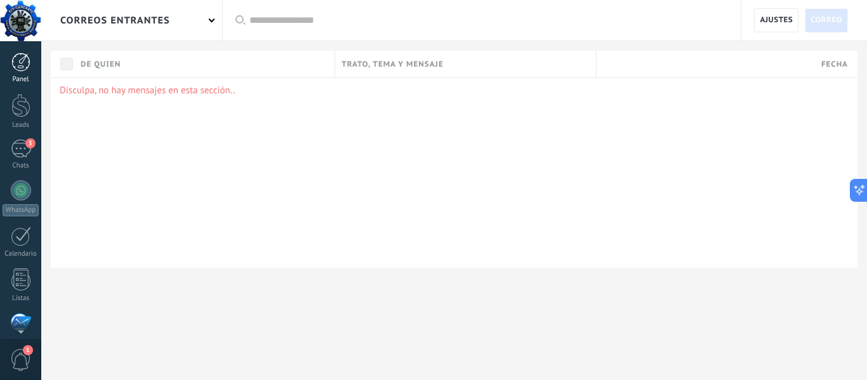
click at [21, 66] on div at bounding box center [20, 62] width 19 height 19
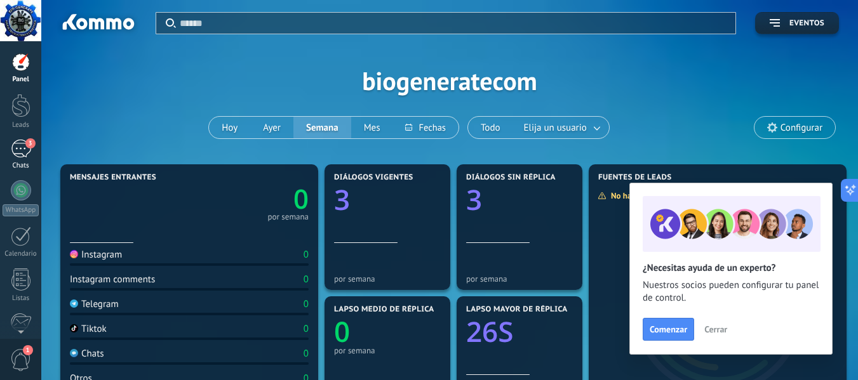
click at [21, 158] on link "3 Chats" at bounding box center [20, 155] width 41 height 30
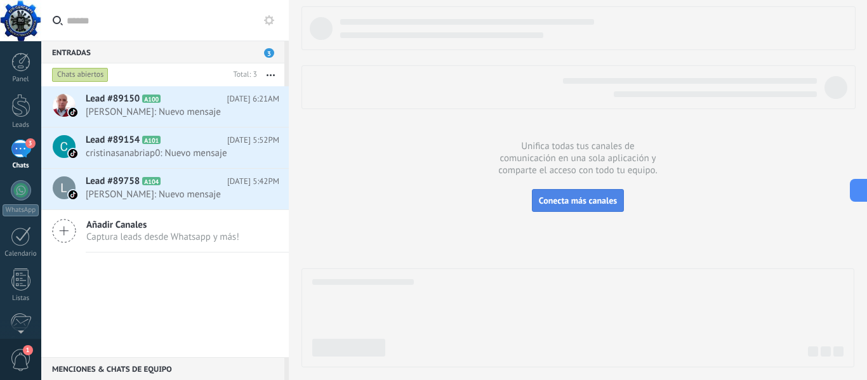
click at [579, 208] on button "Conecta más canales" at bounding box center [578, 200] width 92 height 23
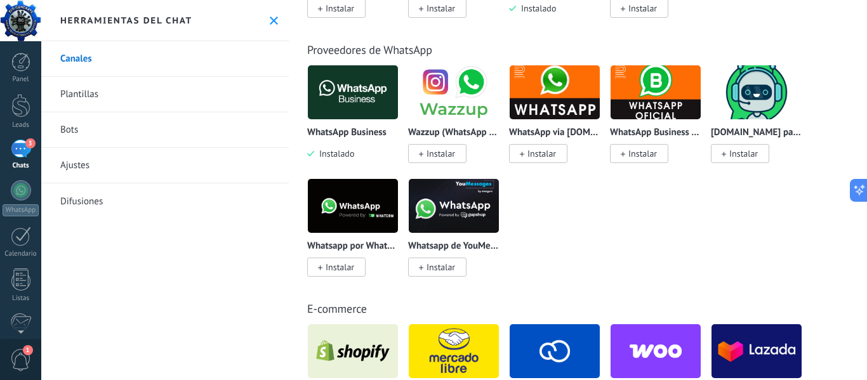
scroll to position [445, 0]
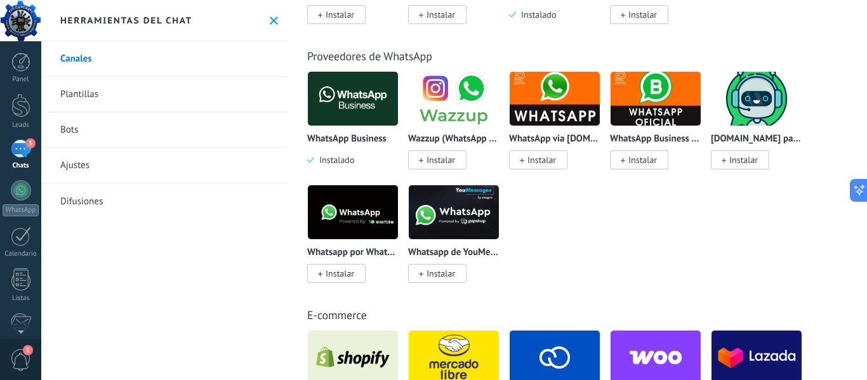
click at [446, 276] on span "Instalar" at bounding box center [441, 273] width 29 height 11
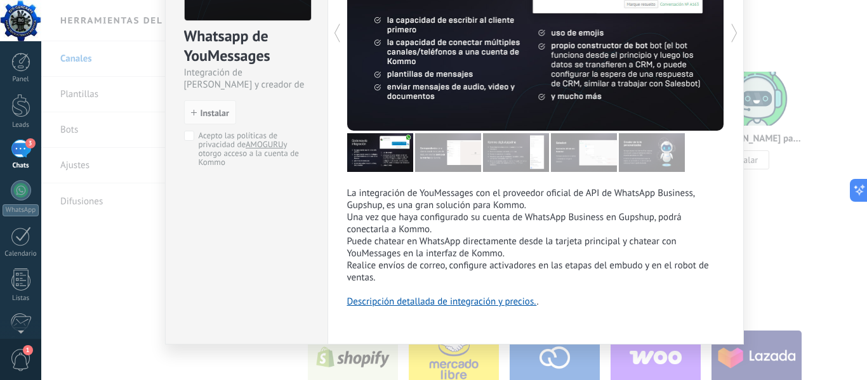
scroll to position [141, 0]
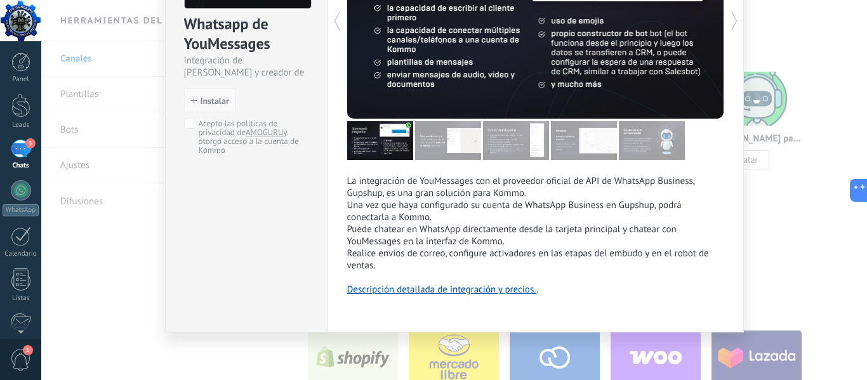
click at [220, 100] on span "Instalar" at bounding box center [215, 101] width 29 height 9
click at [202, 100] on span "Instalar" at bounding box center [215, 101] width 29 height 9
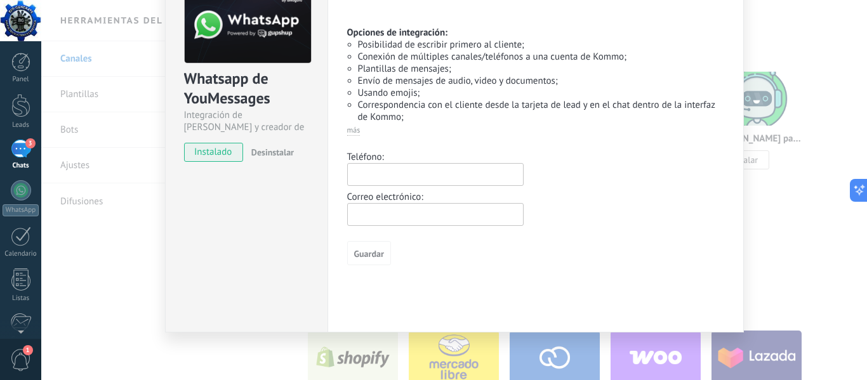
click at [387, 168] on input "text" at bounding box center [435, 174] width 177 height 23
type input "**********"
click at [368, 220] on input "text" at bounding box center [435, 214] width 177 height 23
type input "**********"
click at [378, 255] on span "Guardar" at bounding box center [369, 254] width 30 height 9
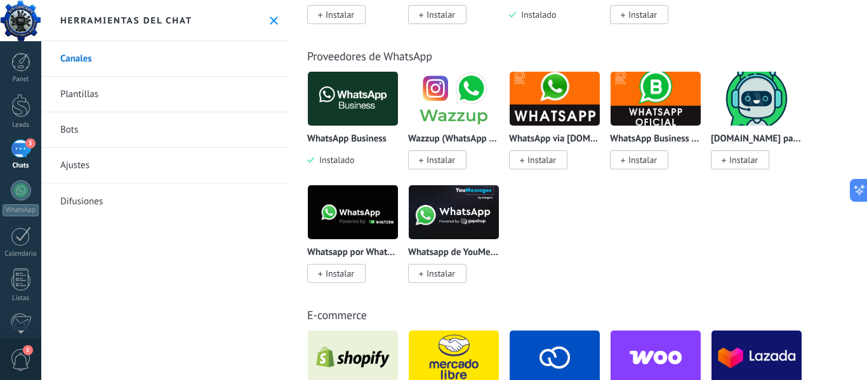
scroll to position [0, 0]
click at [79, 132] on link "Bots" at bounding box center [165, 130] width 248 height 36
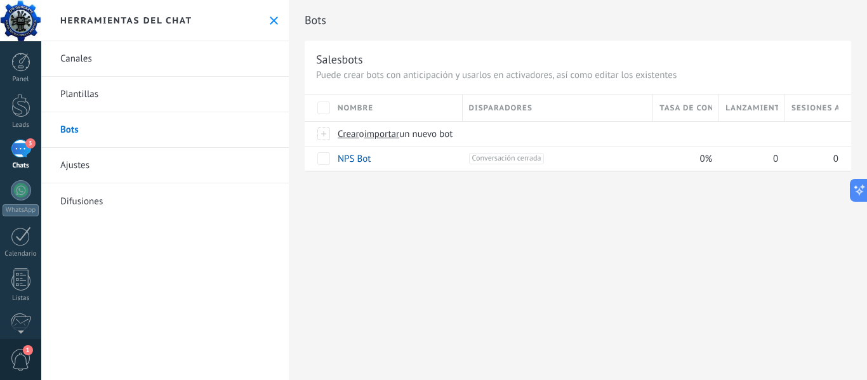
click at [73, 164] on link "Ajustes" at bounding box center [165, 166] width 248 height 36
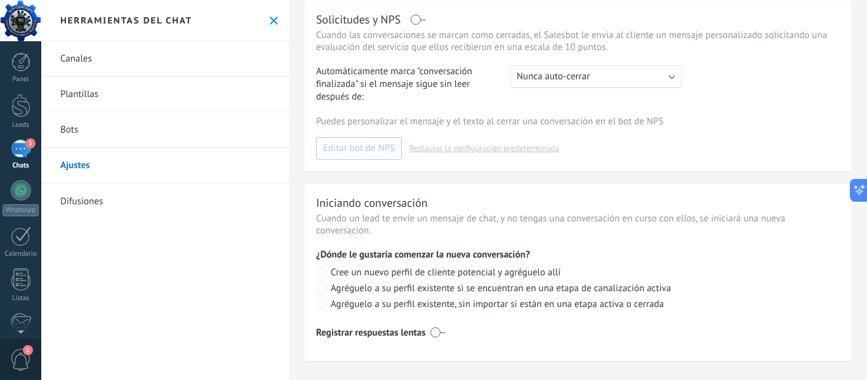
scroll to position [414, 0]
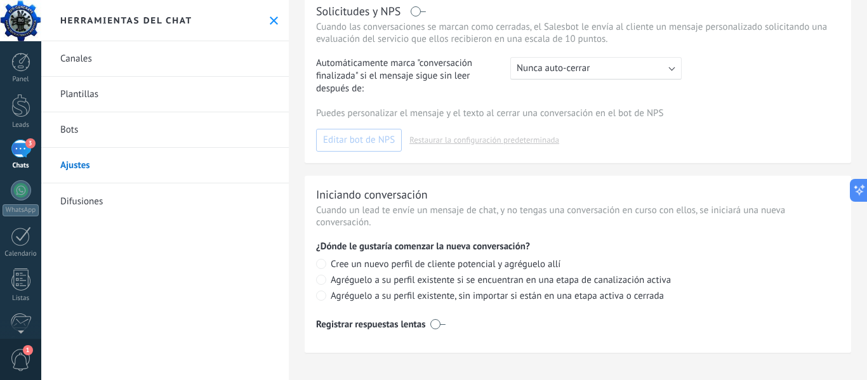
click at [88, 201] on link "Difusiones" at bounding box center [165, 202] width 248 height 36
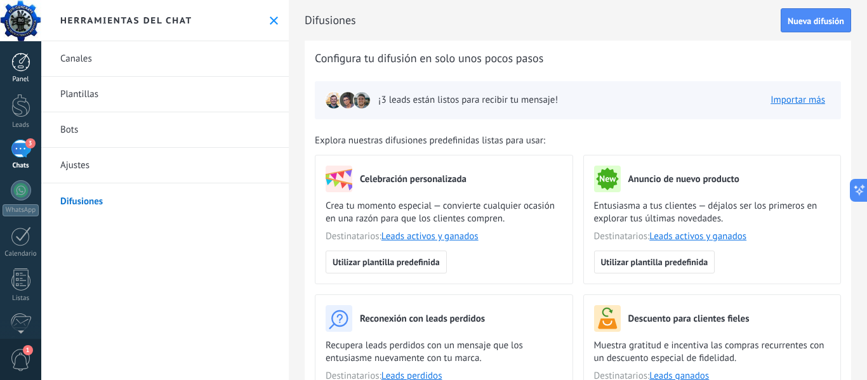
click at [15, 68] on div at bounding box center [20, 62] width 19 height 19
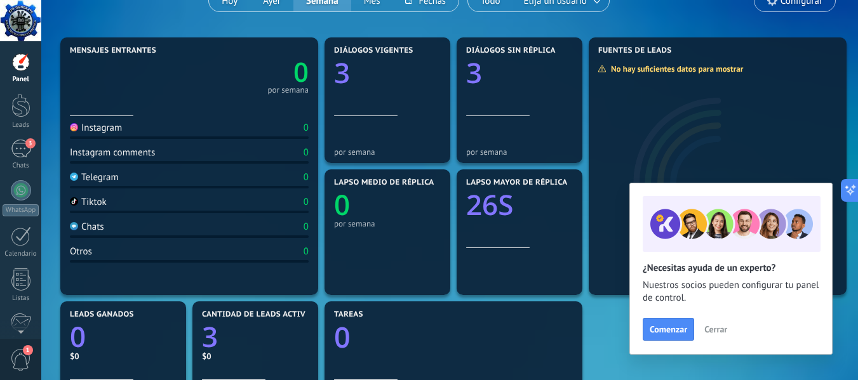
scroll to position [191, 0]
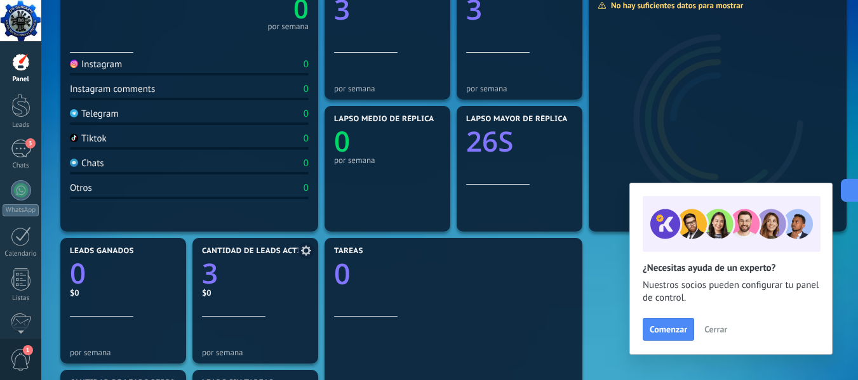
click at [218, 279] on text "3" at bounding box center [210, 273] width 16 height 38
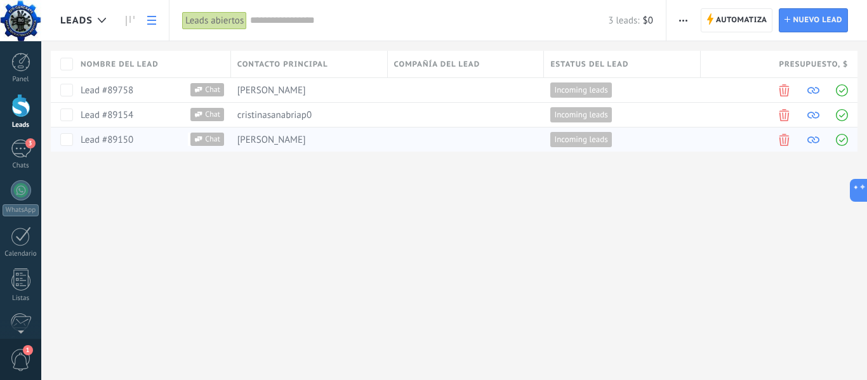
click at [782, 141] on span at bounding box center [785, 140] width 12 height 12
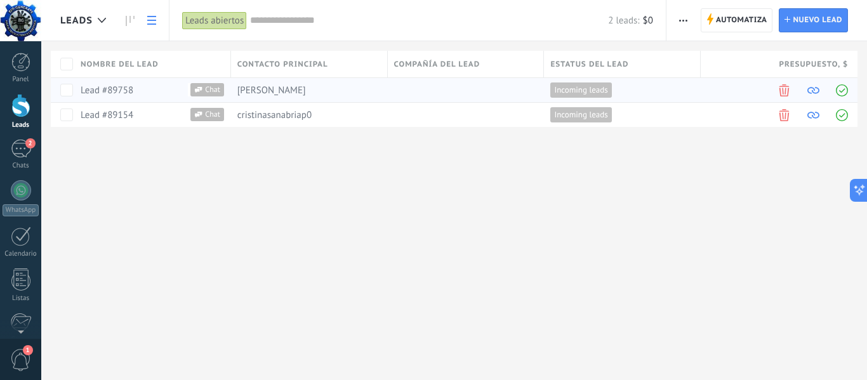
click at [104, 89] on link "Lead #89758" at bounding box center [107, 90] width 53 height 12
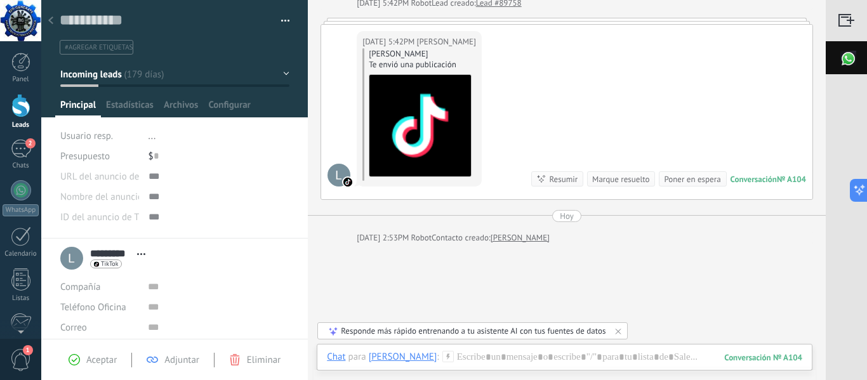
scroll to position [94, 0]
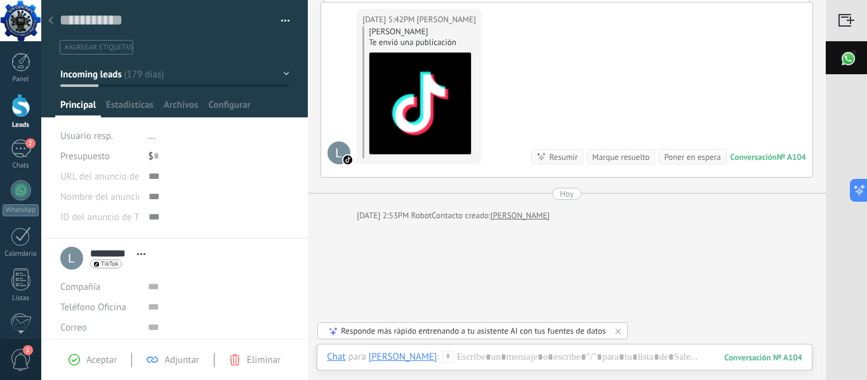
click at [501, 218] on link "[PERSON_NAME]" at bounding box center [520, 216] width 59 height 13
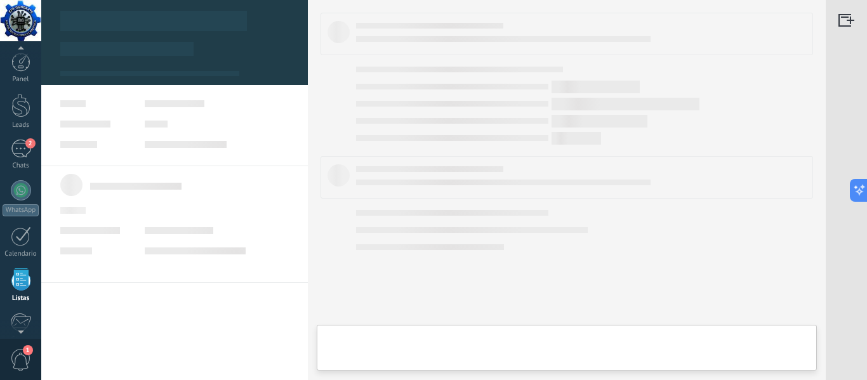
scroll to position [79, 0]
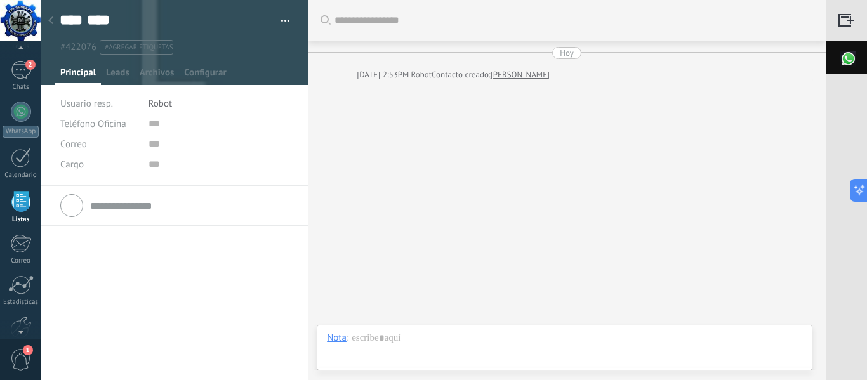
click at [497, 76] on link "[PERSON_NAME]" at bounding box center [520, 75] width 59 height 13
click at [502, 76] on link "[PERSON_NAME]" at bounding box center [520, 75] width 59 height 13
click at [513, 77] on link "[PERSON_NAME]" at bounding box center [520, 75] width 59 height 13
click at [281, 20] on button "button" at bounding box center [281, 20] width 18 height 19
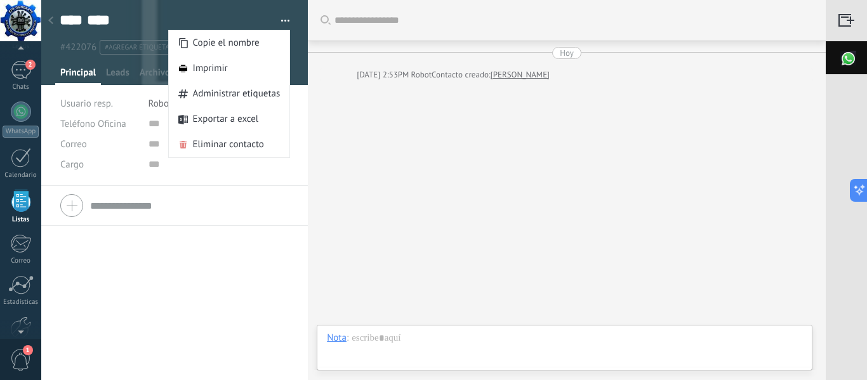
click at [450, 185] on div "Buscar Carga más [DATE] [DATE] 2:53PM Robot Contacto creado: [PERSON_NAME] Part…" at bounding box center [567, 190] width 518 height 380
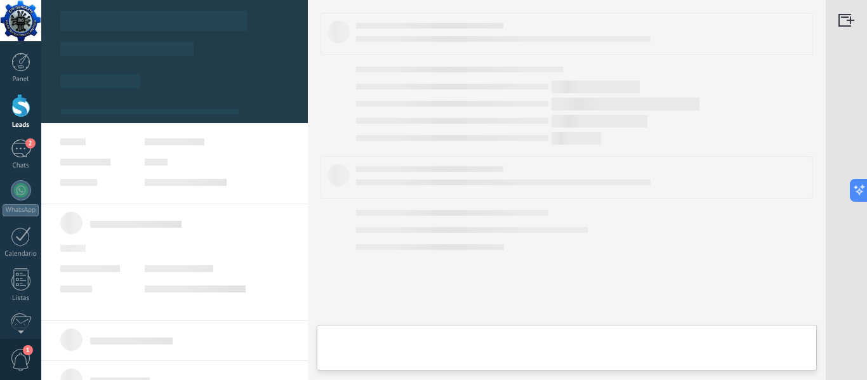
type textarea "**********"
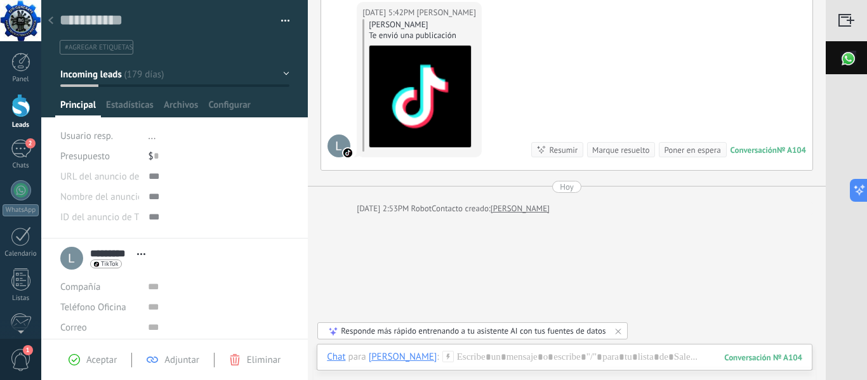
scroll to position [30, 0]
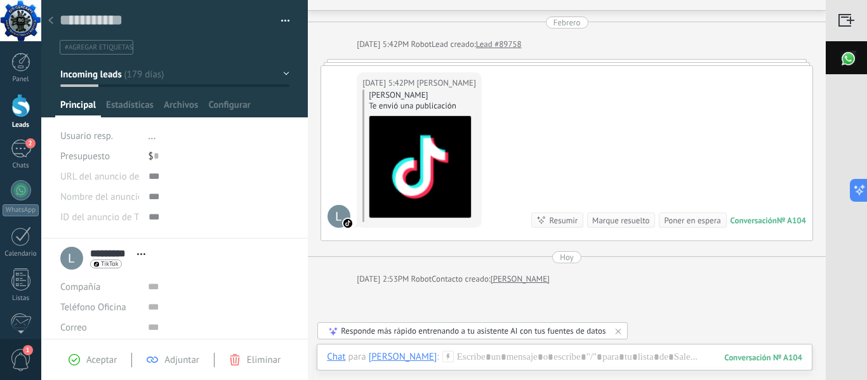
click at [405, 185] on img at bounding box center [421, 167] width 102 height 102
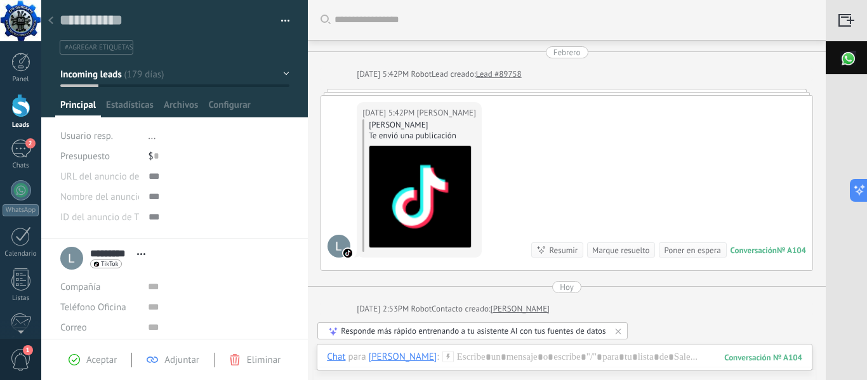
scroll to position [0, 0]
